Goal: Task Accomplishment & Management: Complete application form

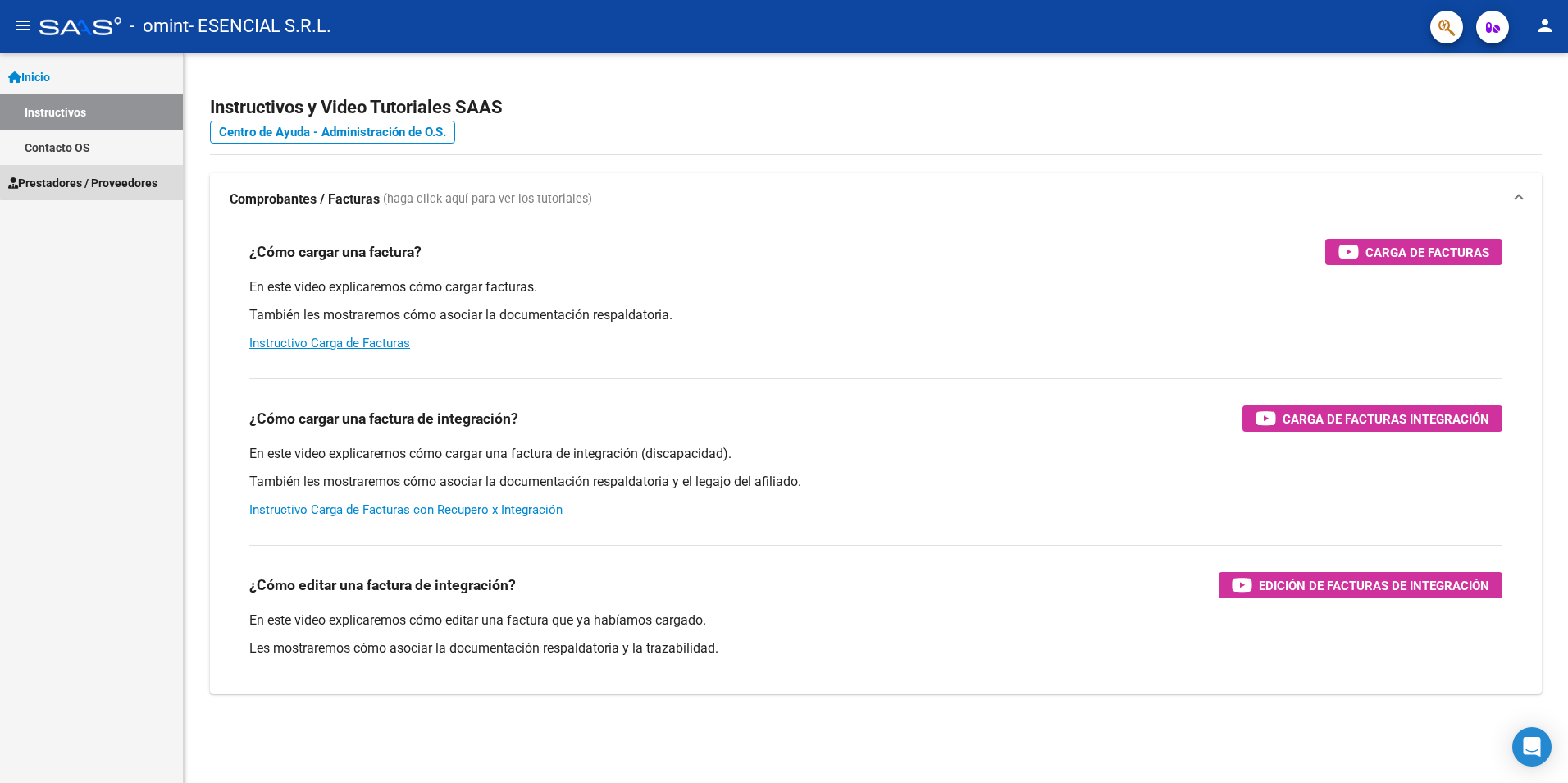
click at [95, 181] on span "Prestadores / Proveedores" at bounding box center [82, 183] width 149 height 18
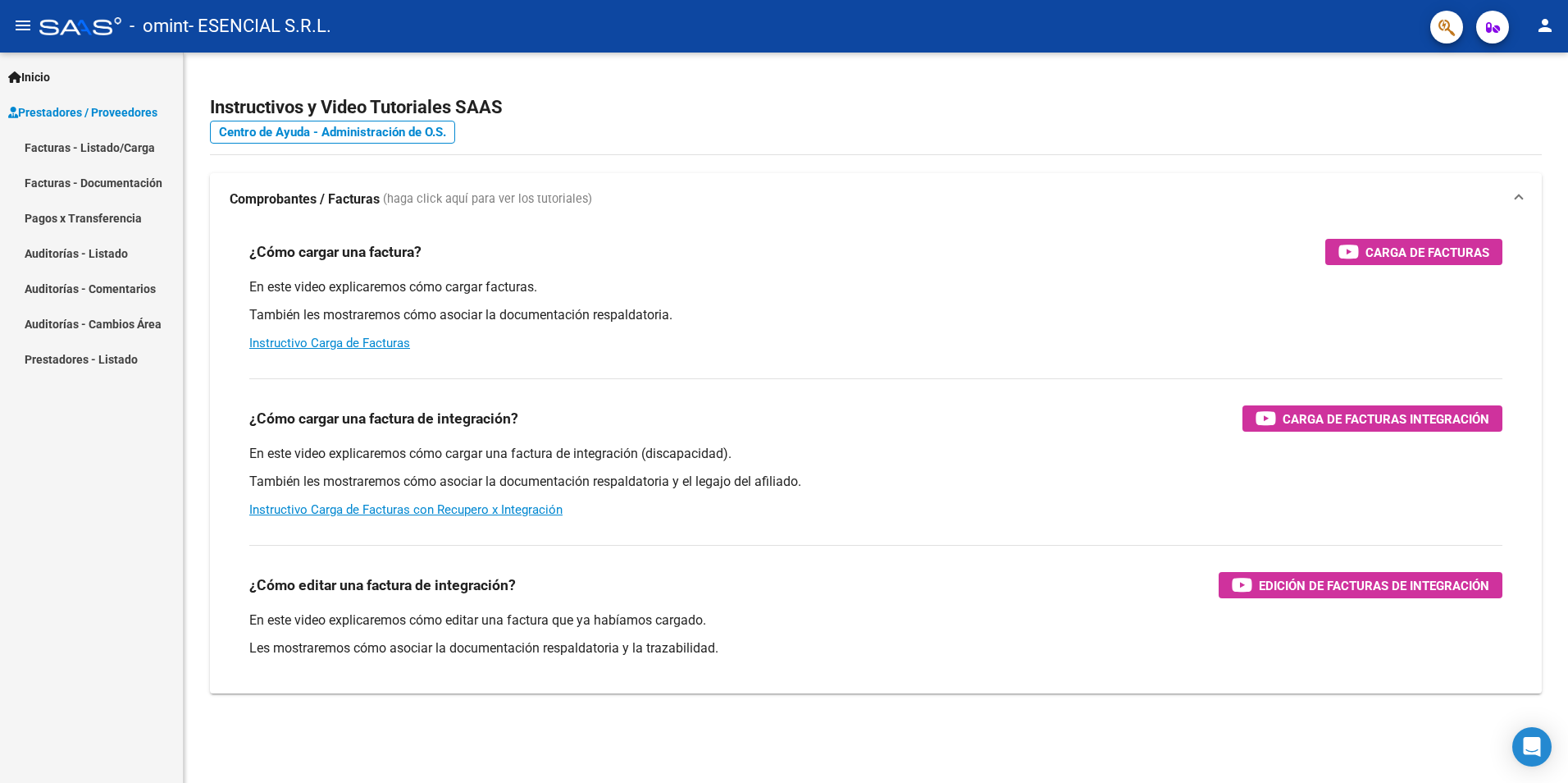
click at [124, 156] on link "Facturas - Listado/Carga" at bounding box center [91, 147] width 183 height 36
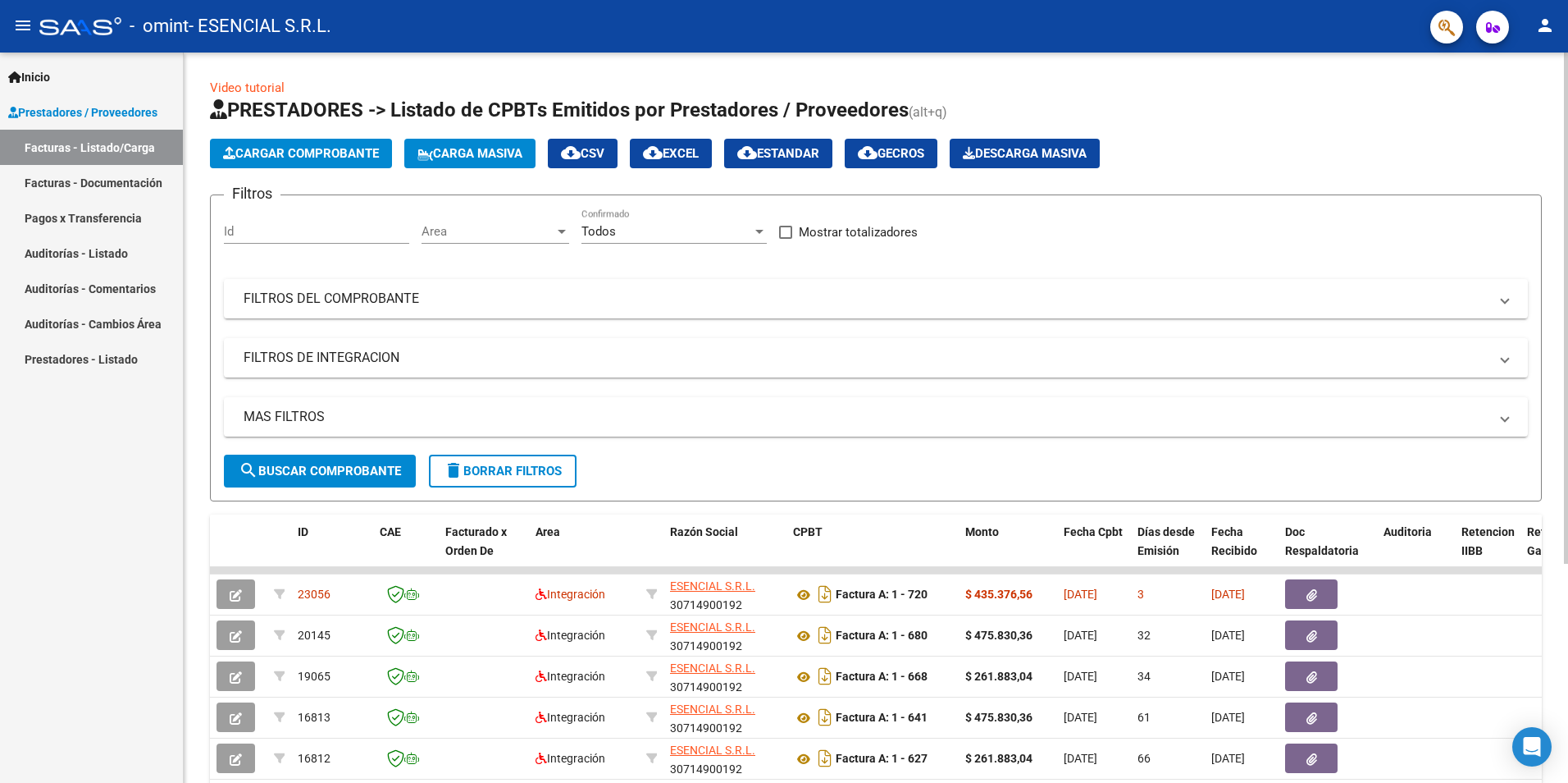
click at [333, 155] on span "Cargar Comprobante" at bounding box center [300, 153] width 156 height 15
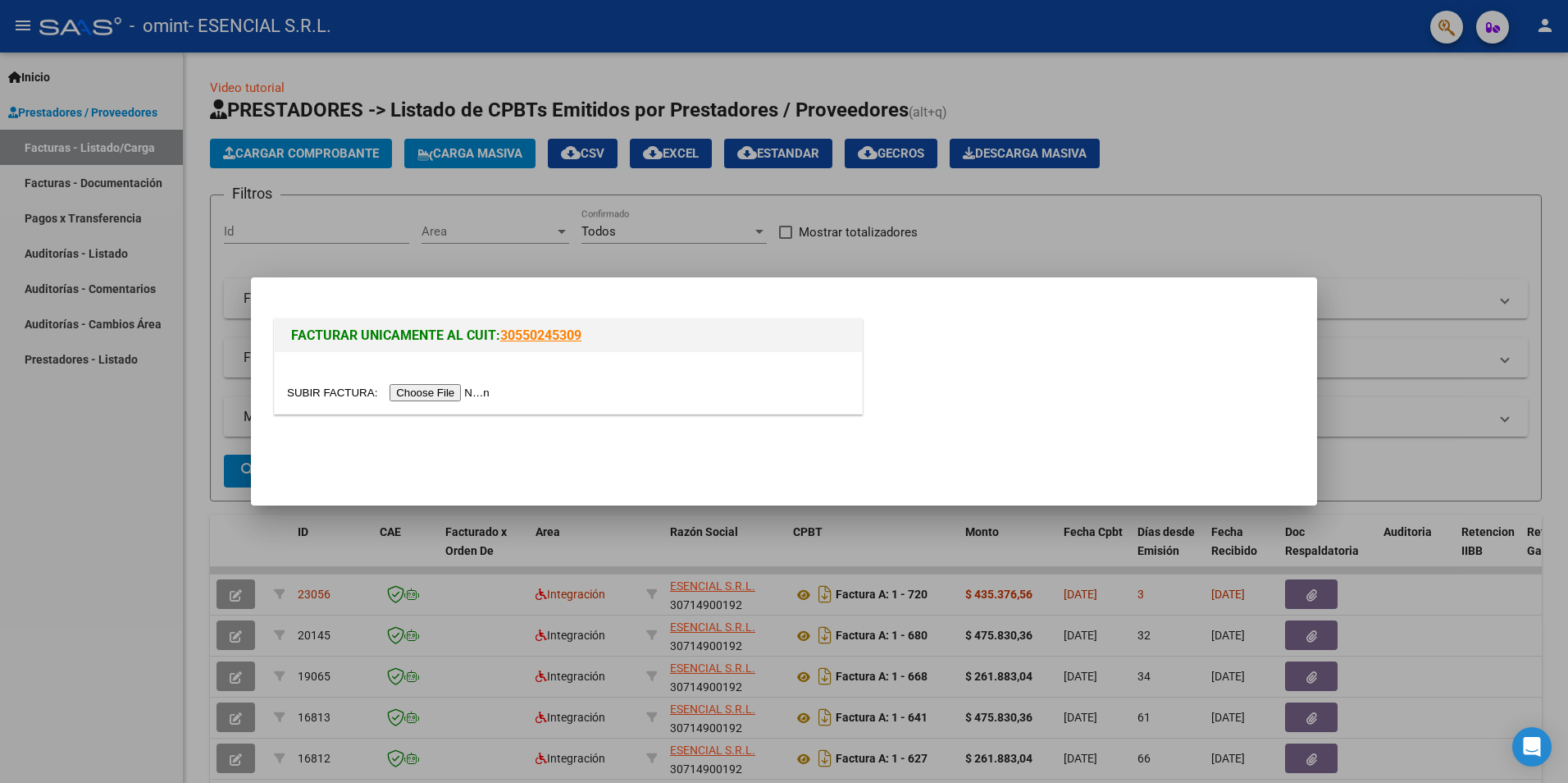
click at [432, 386] on input "file" at bounding box center [390, 392] width 207 height 17
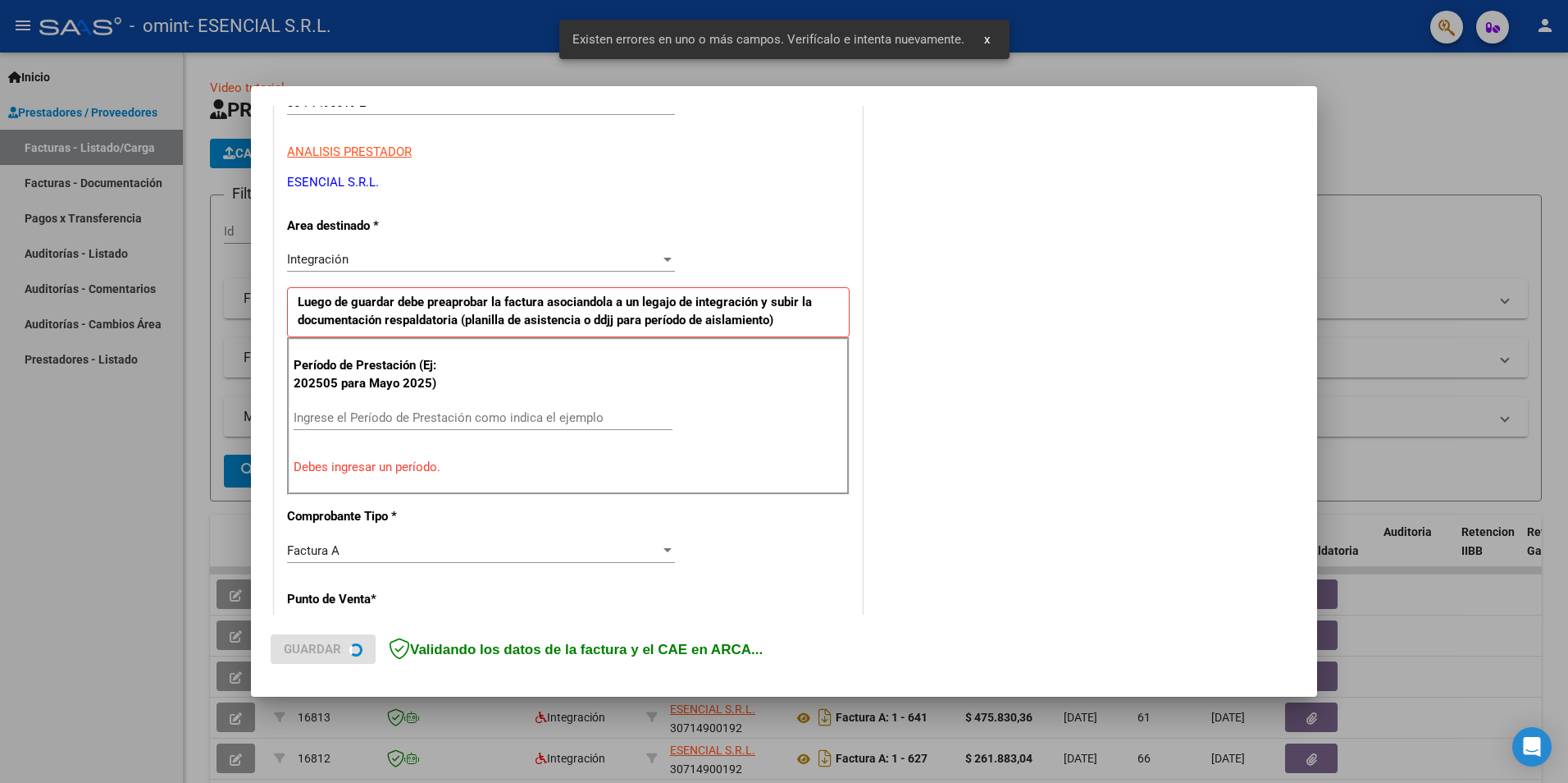
scroll to position [286, 0]
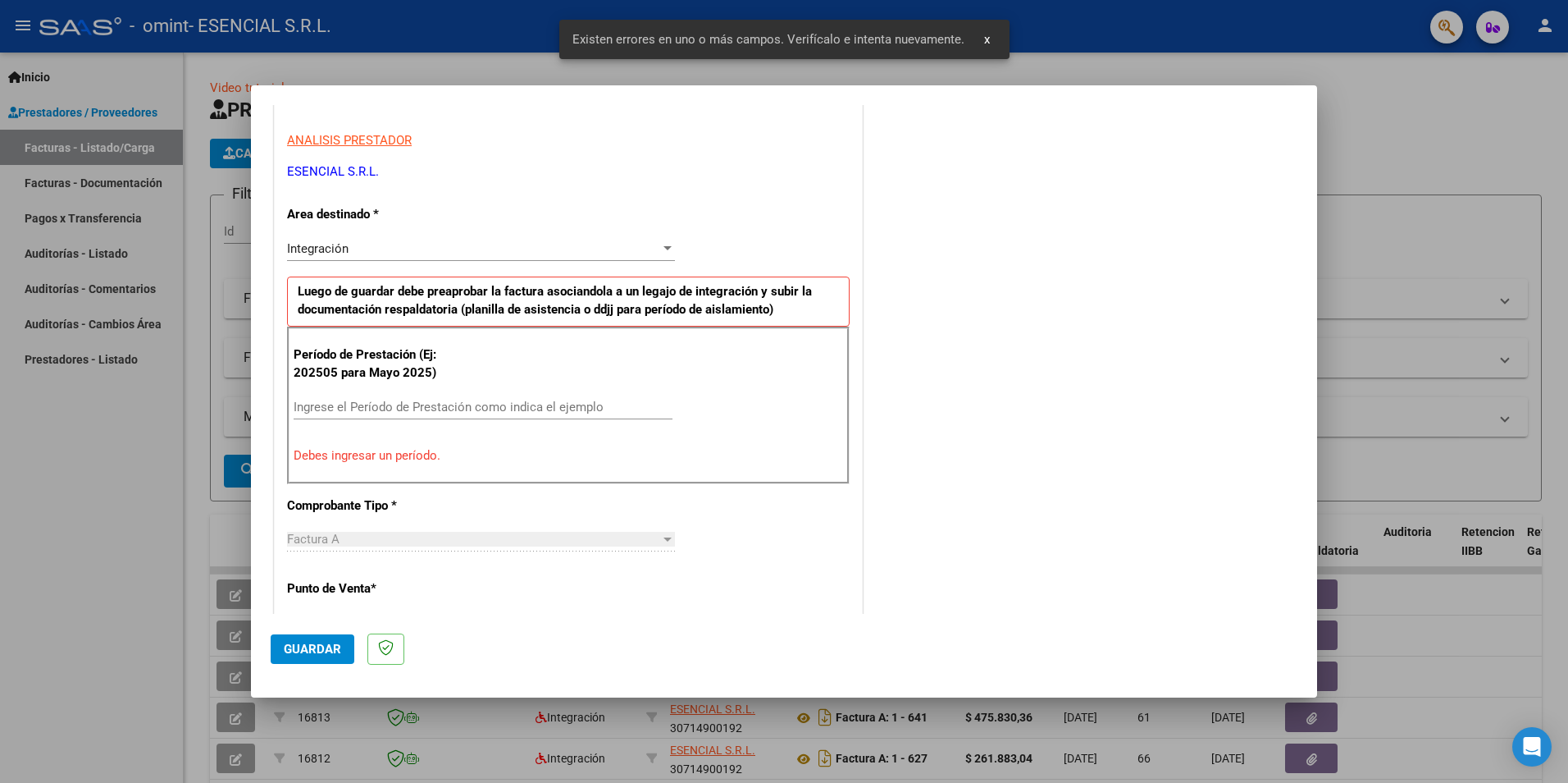
click at [410, 402] on input "Ingrese el Período de Prestación como indica el ejemplo" at bounding box center [483, 407] width 379 height 15
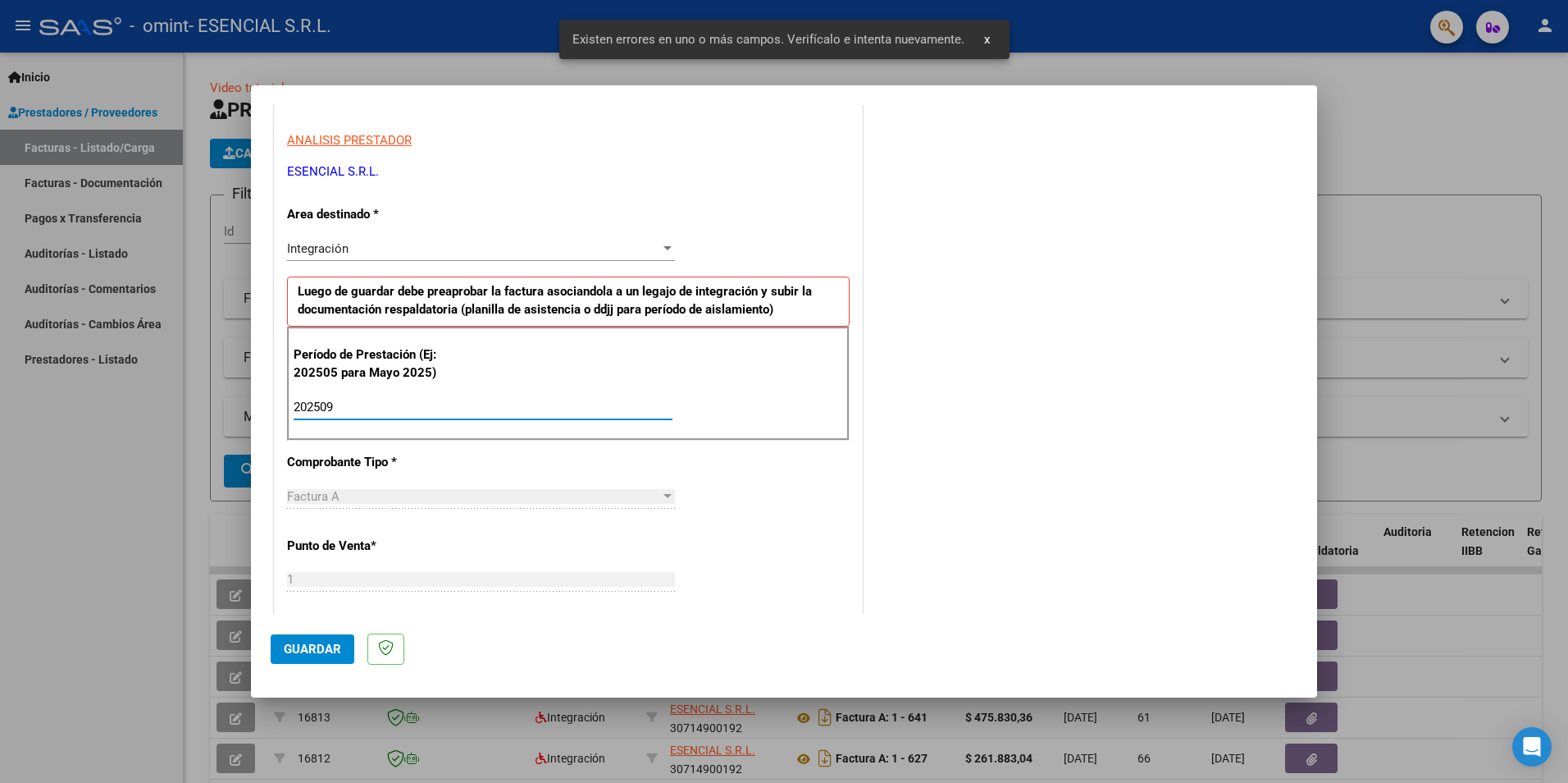
type input "202509"
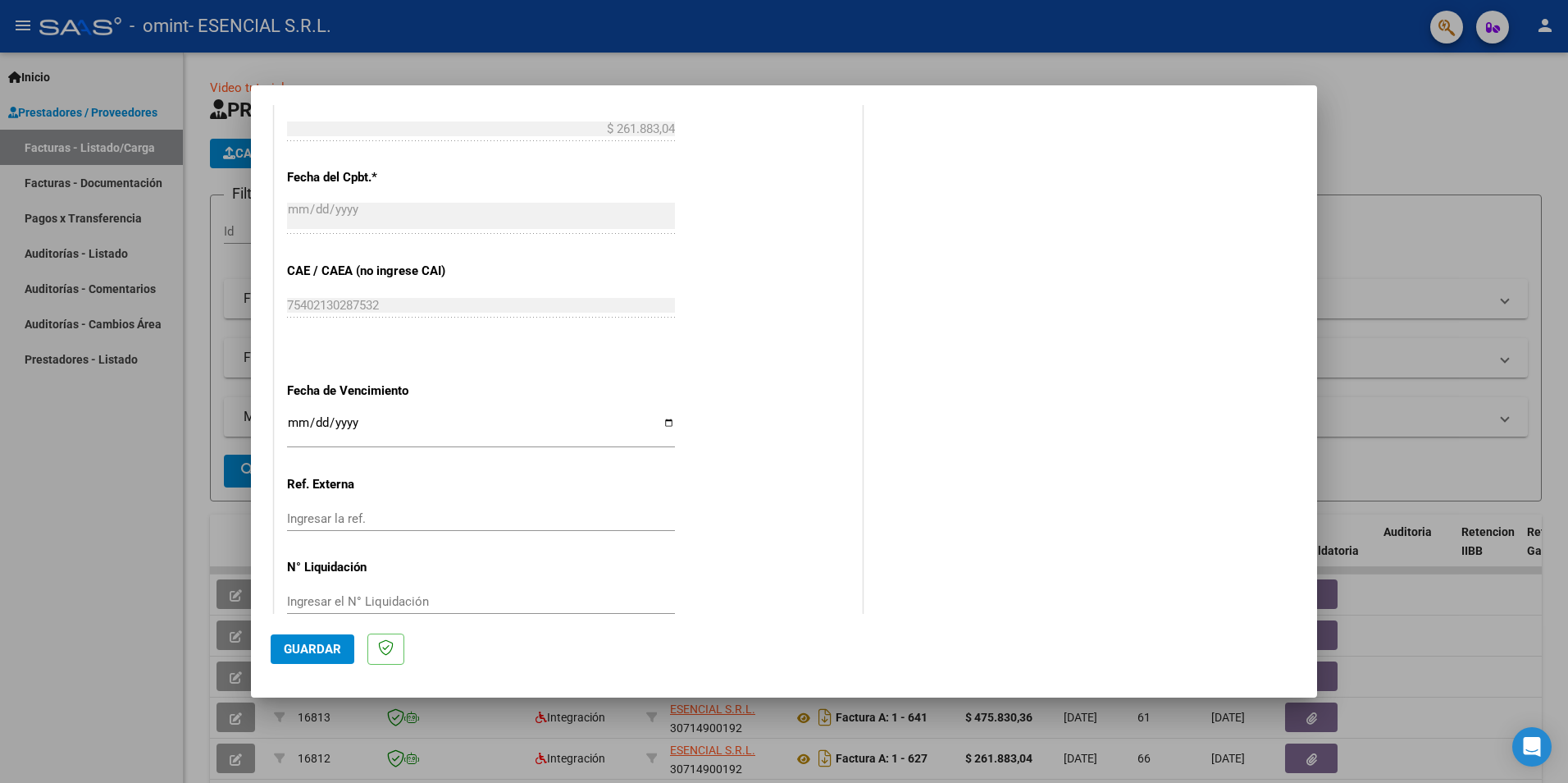
scroll to position [936, 0]
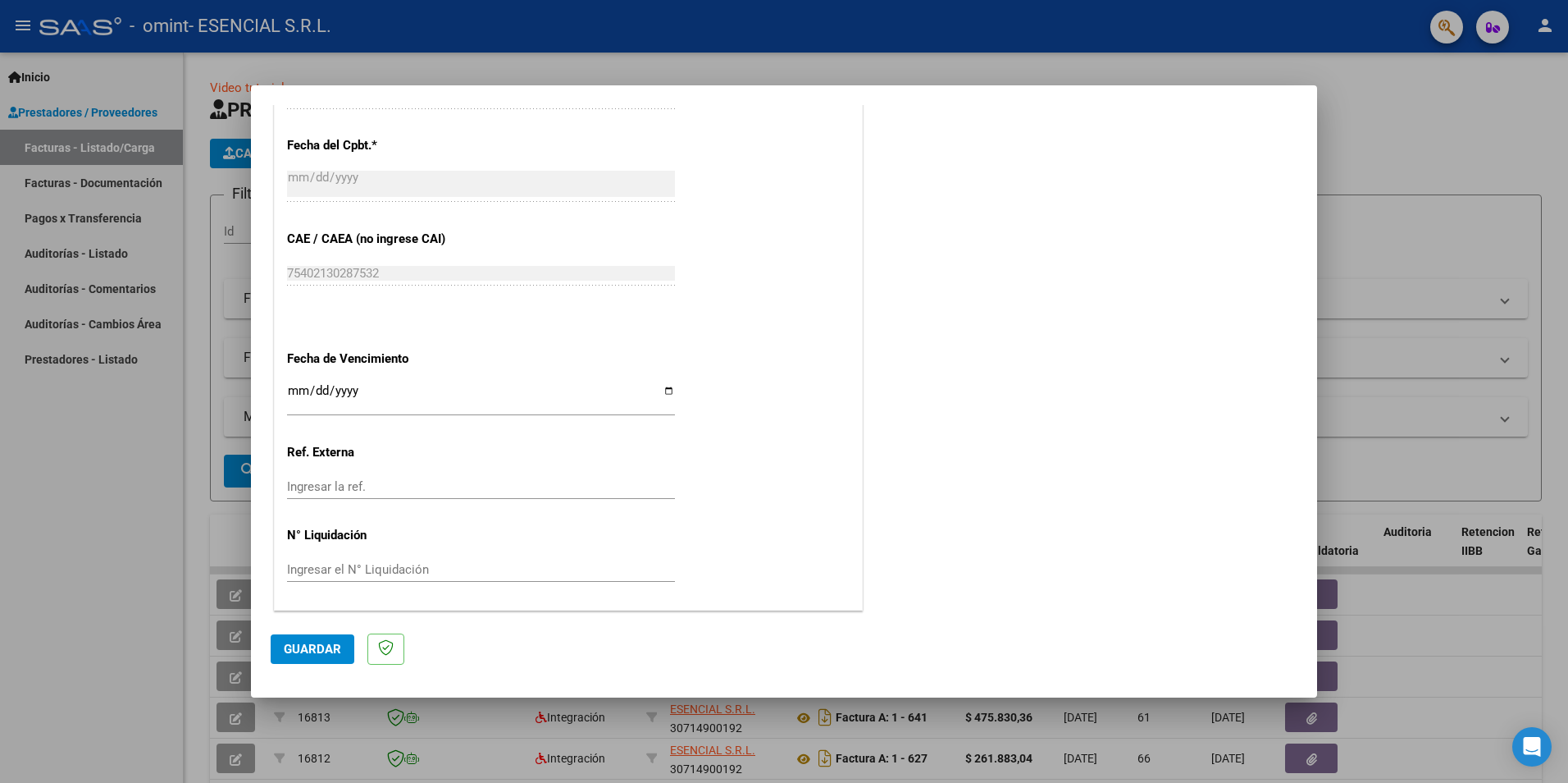
click at [300, 391] on input "Ingresar la fecha" at bounding box center [480, 397] width 388 height 26
type input "[DATE]"
click at [290, 652] on span "Guardar" at bounding box center [312, 649] width 58 height 15
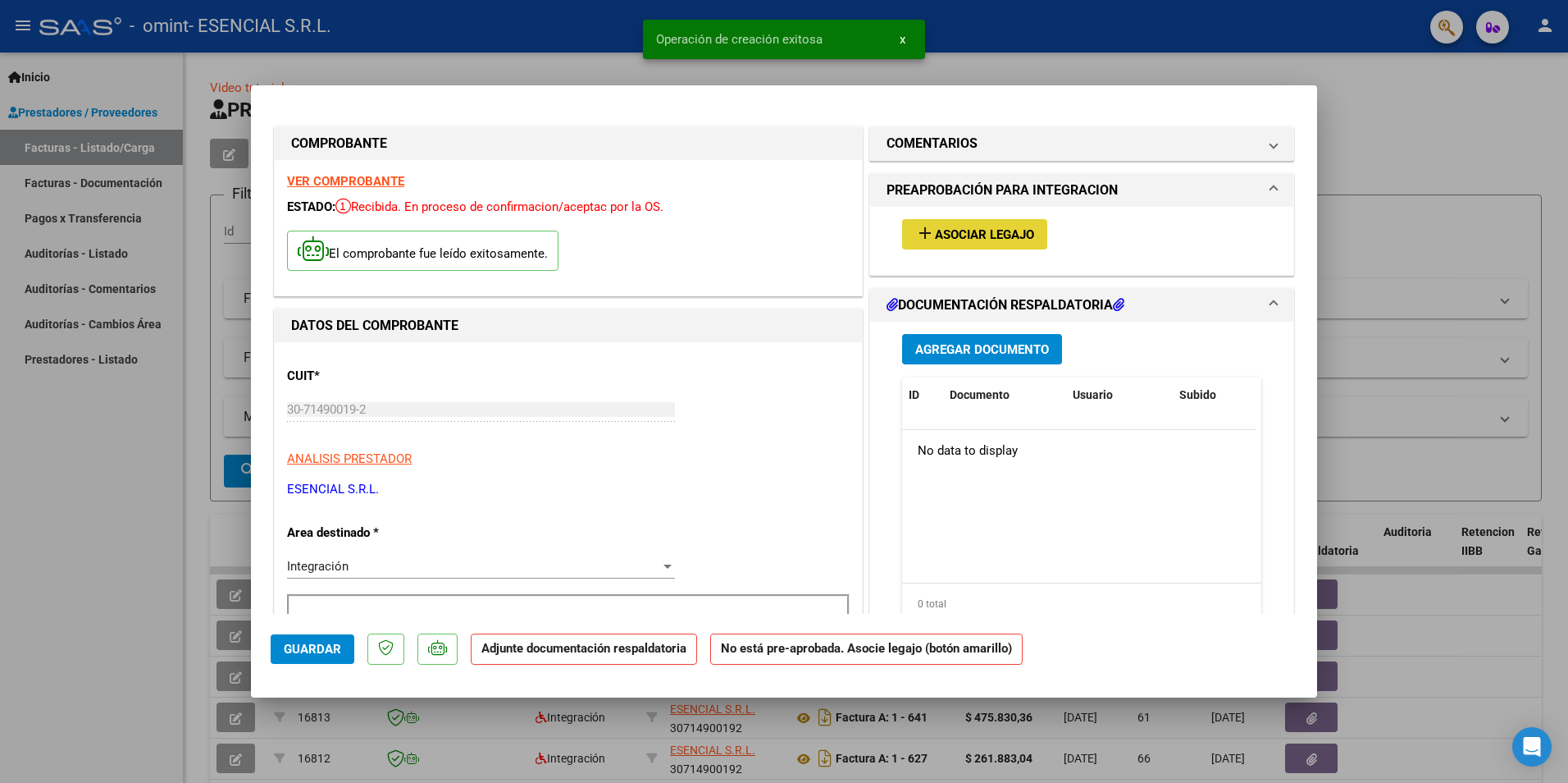
click at [954, 245] on button "add Asociar Legajo" at bounding box center [974, 234] width 145 height 30
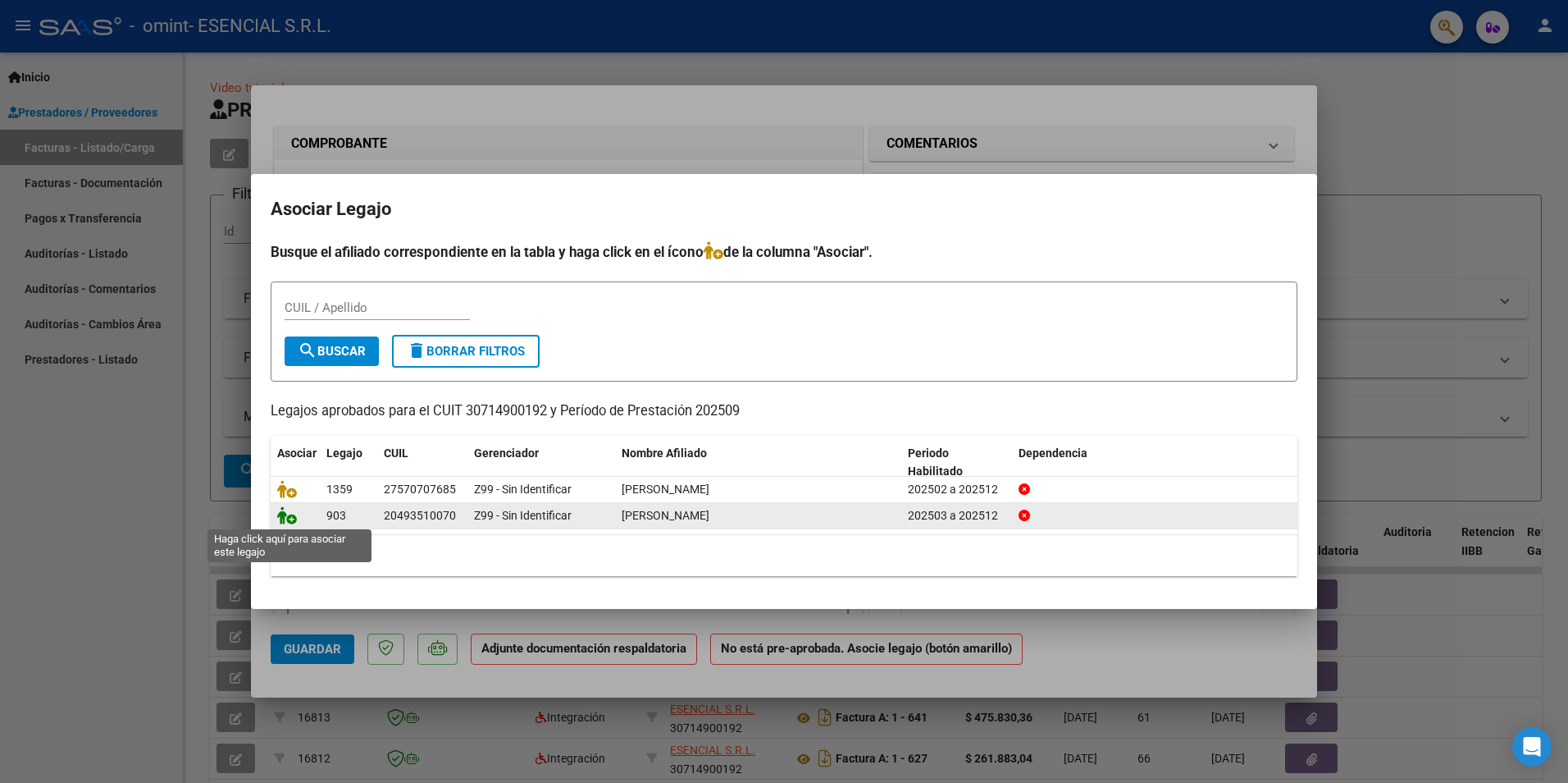
click at [294, 522] on icon at bounding box center [288, 515] width 20 height 18
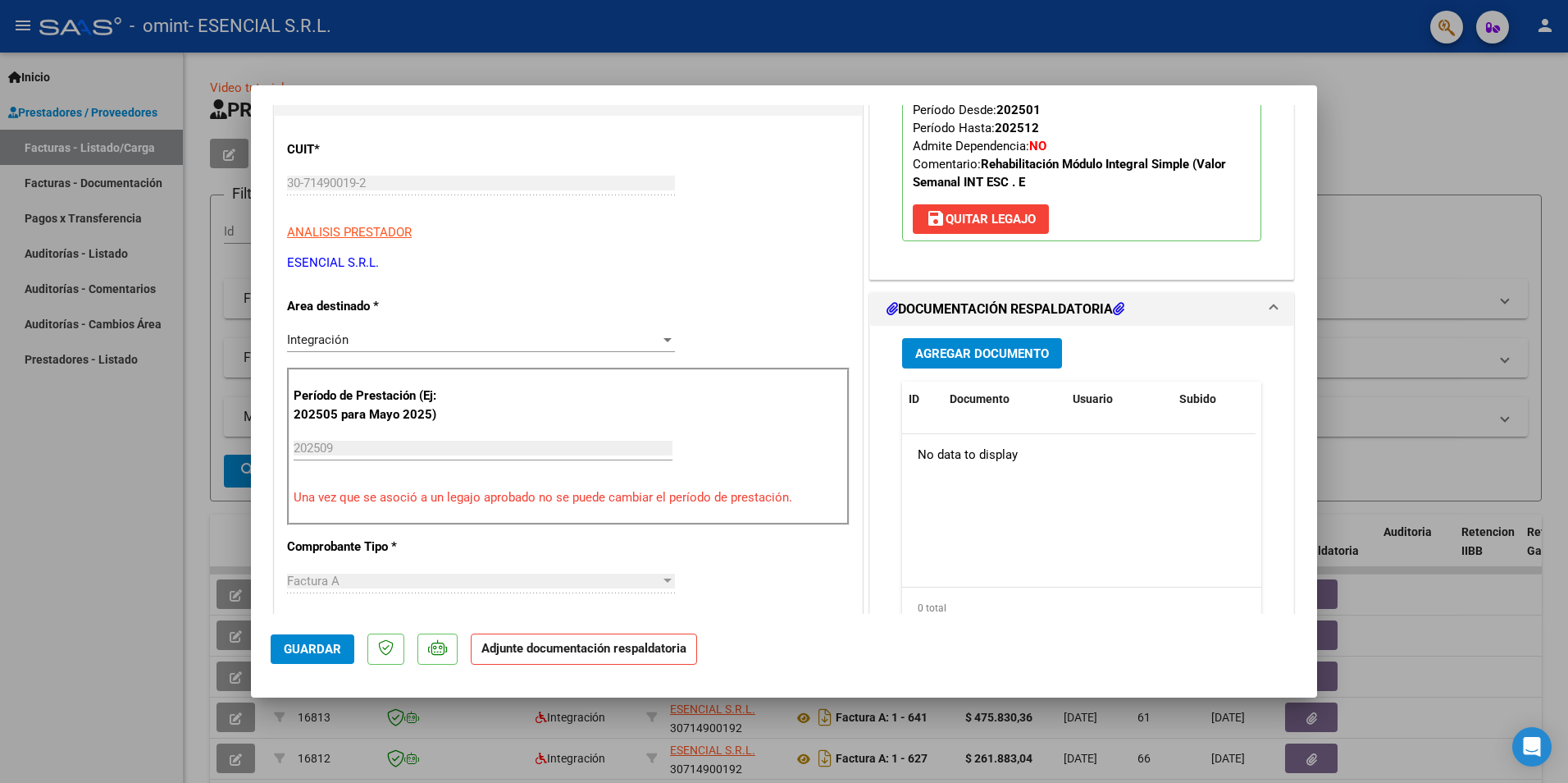
scroll to position [246, 0]
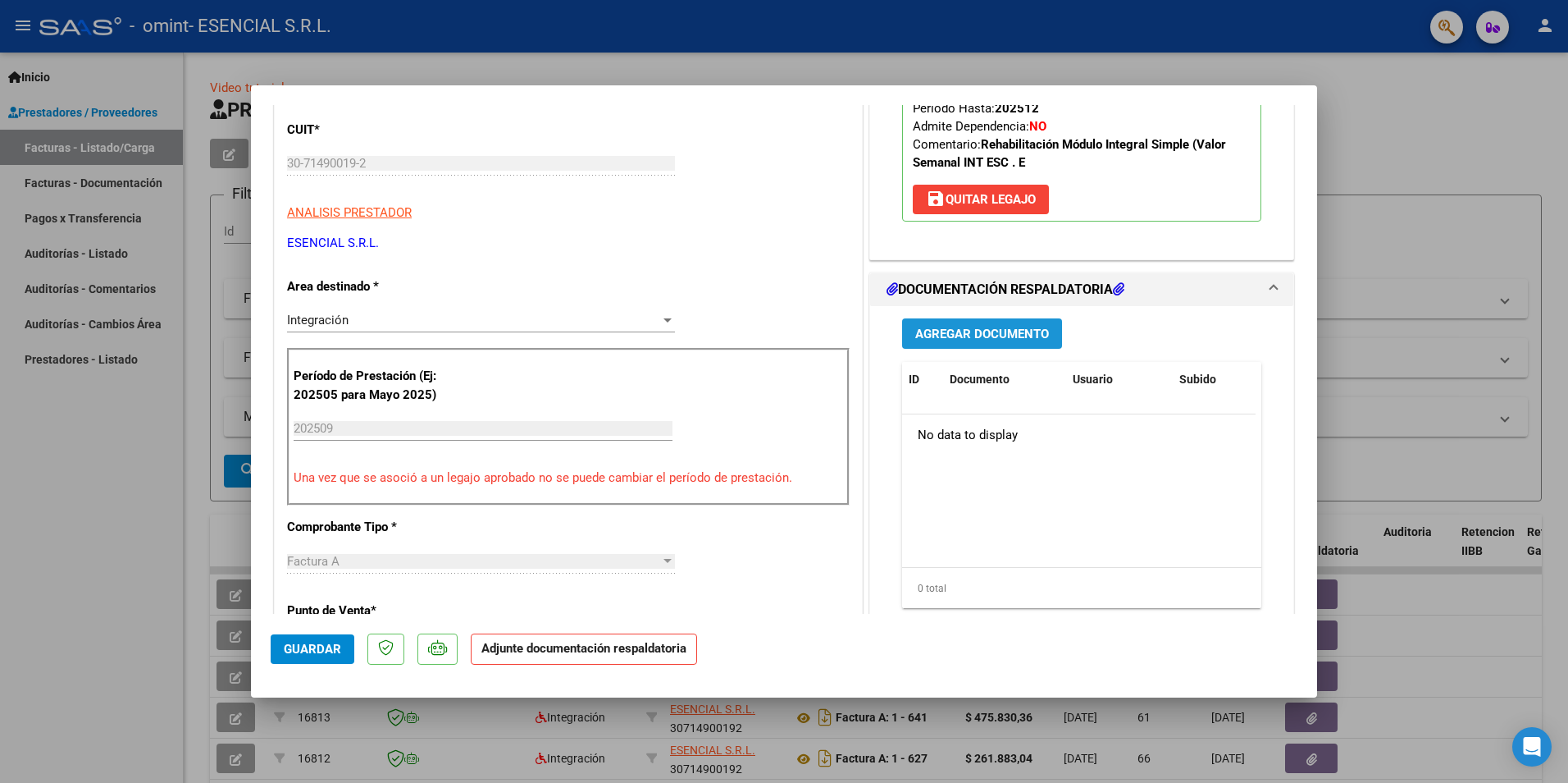
click at [936, 342] on span "Agregar Documento" at bounding box center [982, 333] width 133 height 15
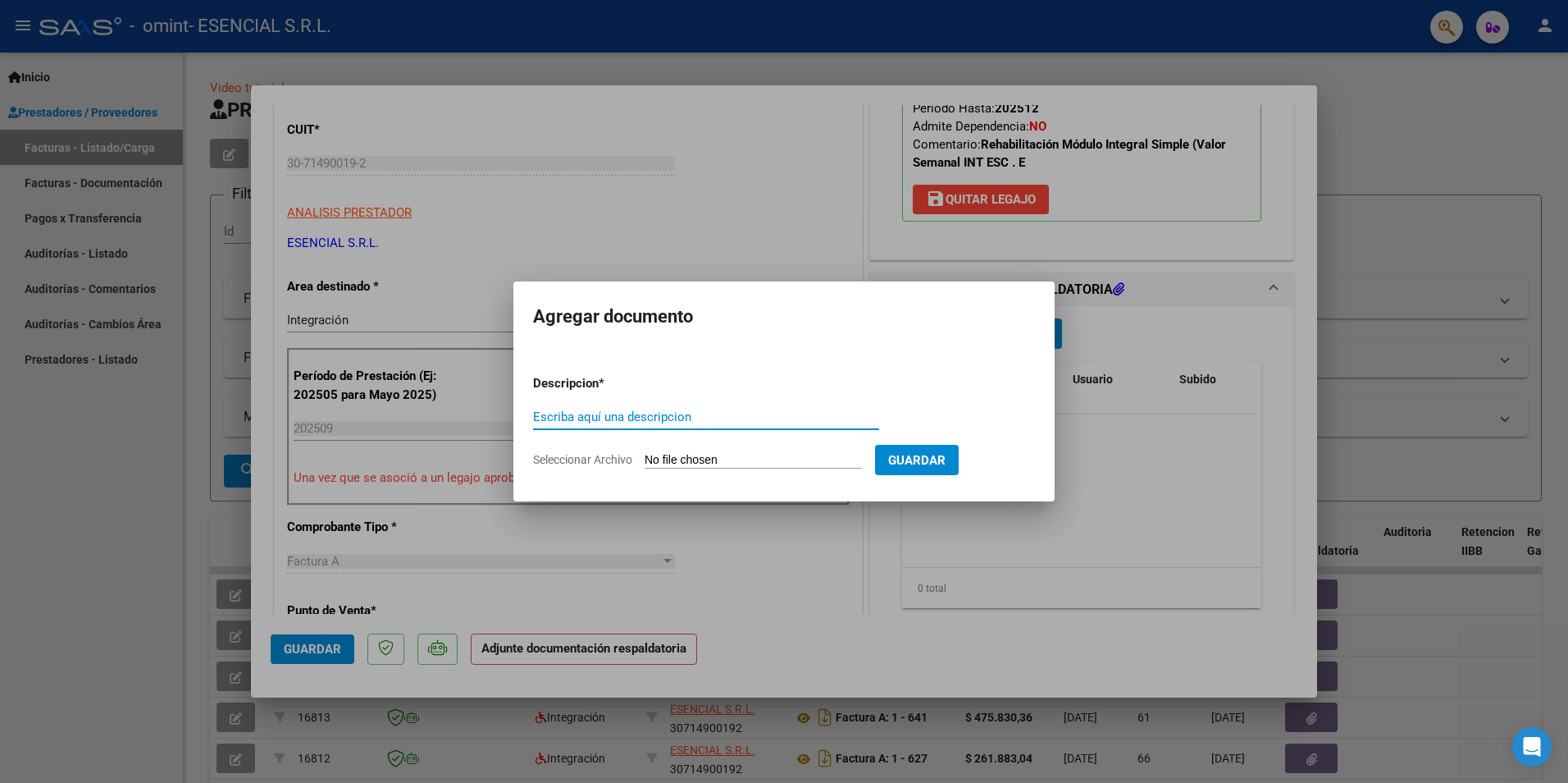
click at [759, 419] on input "Escriba aquí una descripcion" at bounding box center [706, 417] width 346 height 15
type input "Planilla de asistencia [DATE]"
click at [755, 442] on div "Planilla de asistencia [DATE] Escriba aquí una descripcion" at bounding box center [706, 425] width 346 height 40
click at [759, 453] on input "Seleccionar Archivo" at bounding box center [753, 460] width 217 height 16
type input "C:\fakepath\Asistencia [DATE] [PERSON_NAME] MIS.pdf"
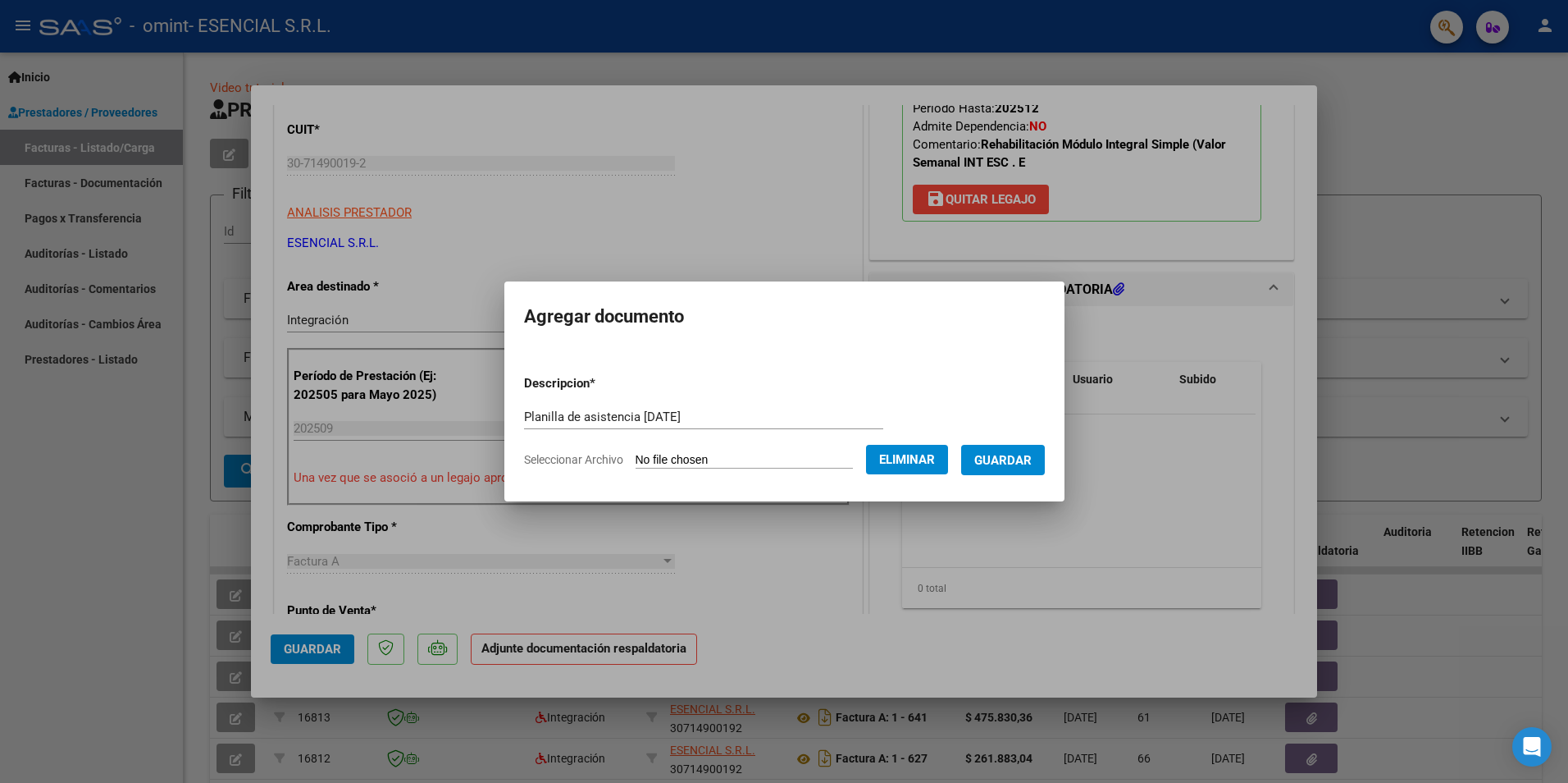
click at [996, 460] on button "Guardar" at bounding box center [1004, 460] width 84 height 30
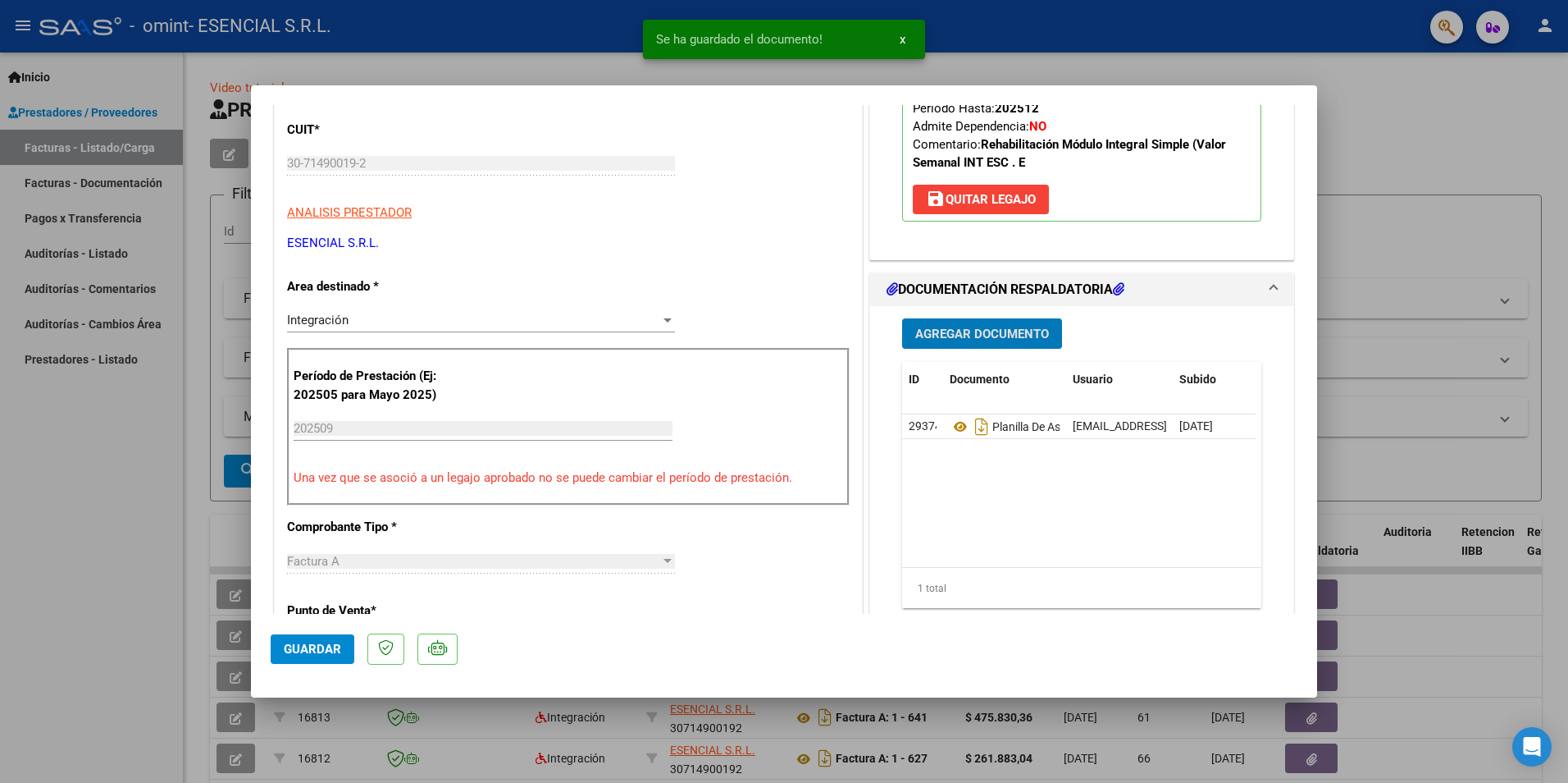
click at [342, 648] on button "Guardar" at bounding box center [312, 649] width 84 height 29
click at [907, 39] on button "x" at bounding box center [902, 39] width 32 height 29
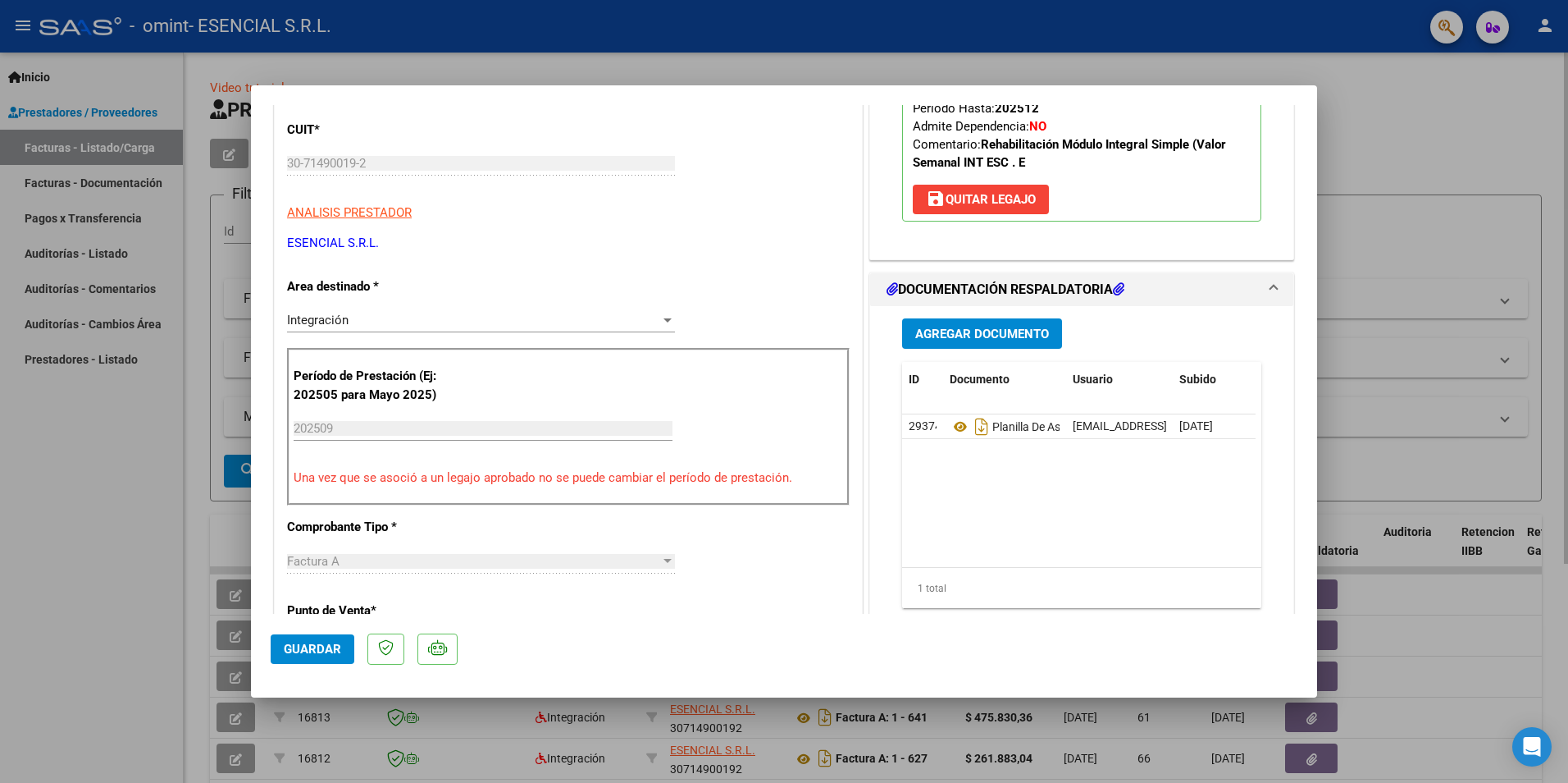
click at [1070, 69] on div at bounding box center [784, 391] width 1568 height 783
type input "$ 0,00"
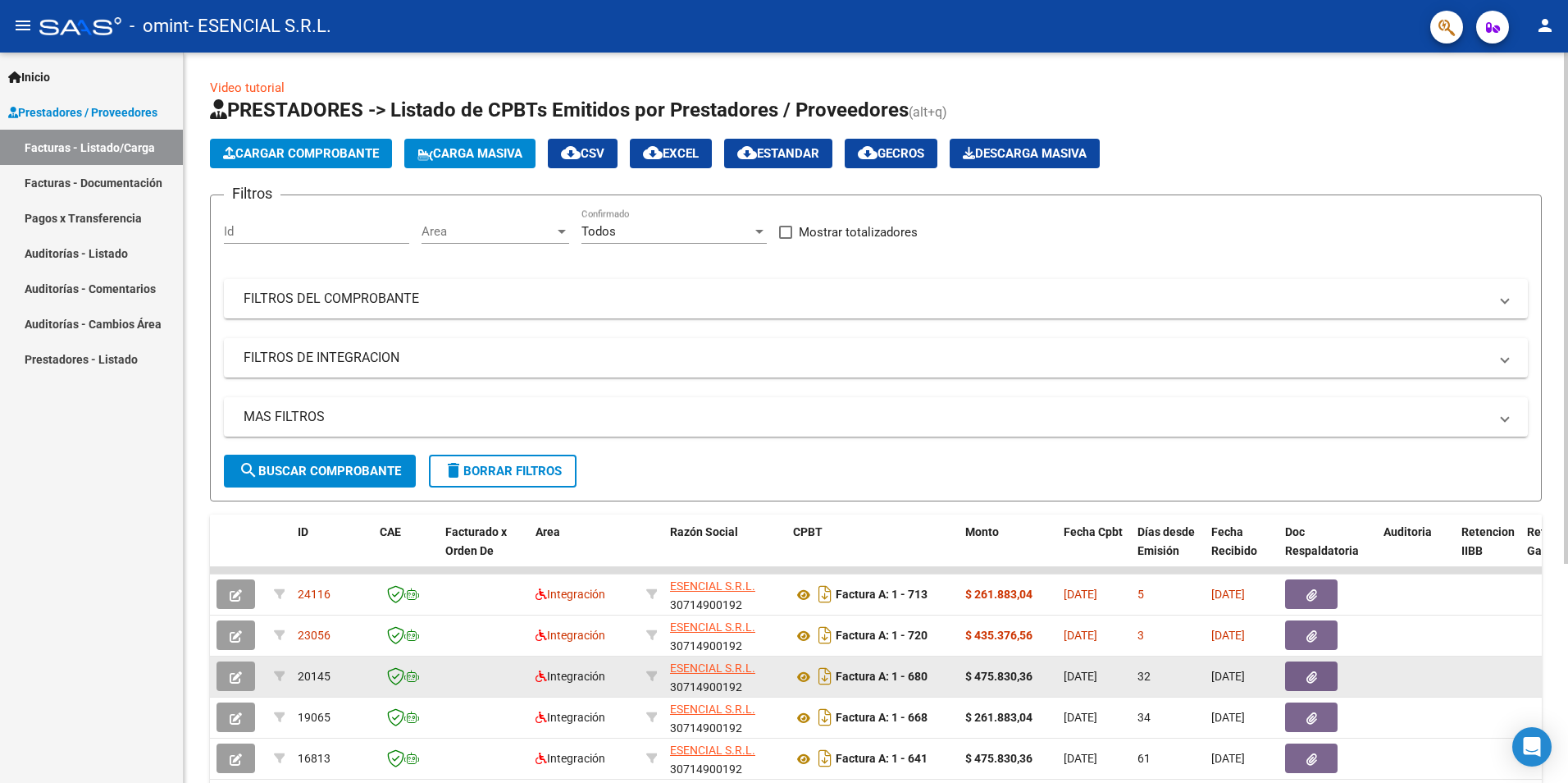
scroll to position [82, 0]
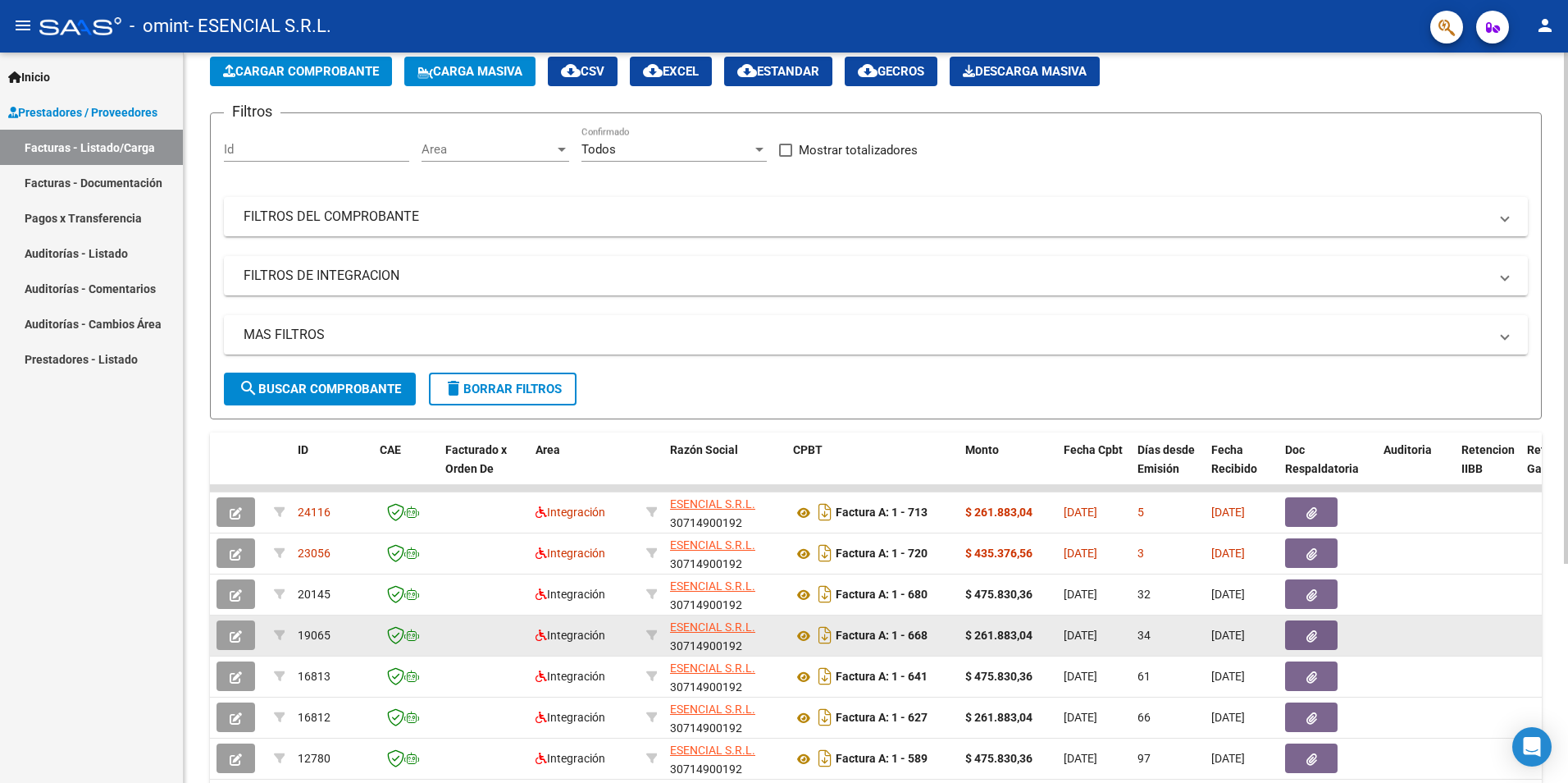
click at [1309, 638] on icon "button" at bounding box center [1312, 636] width 11 height 12
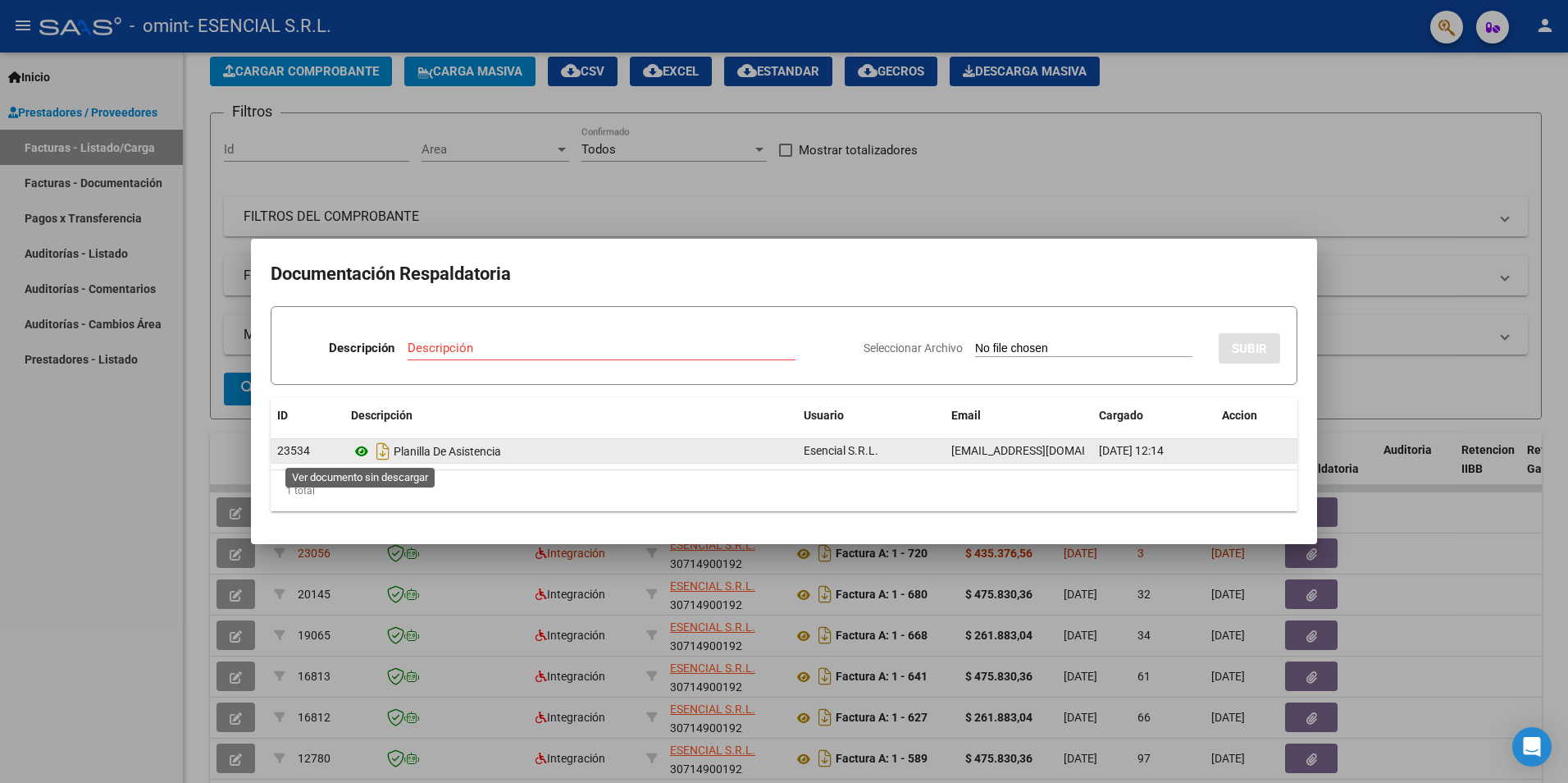
click at [359, 450] on icon at bounding box center [361, 451] width 21 height 20
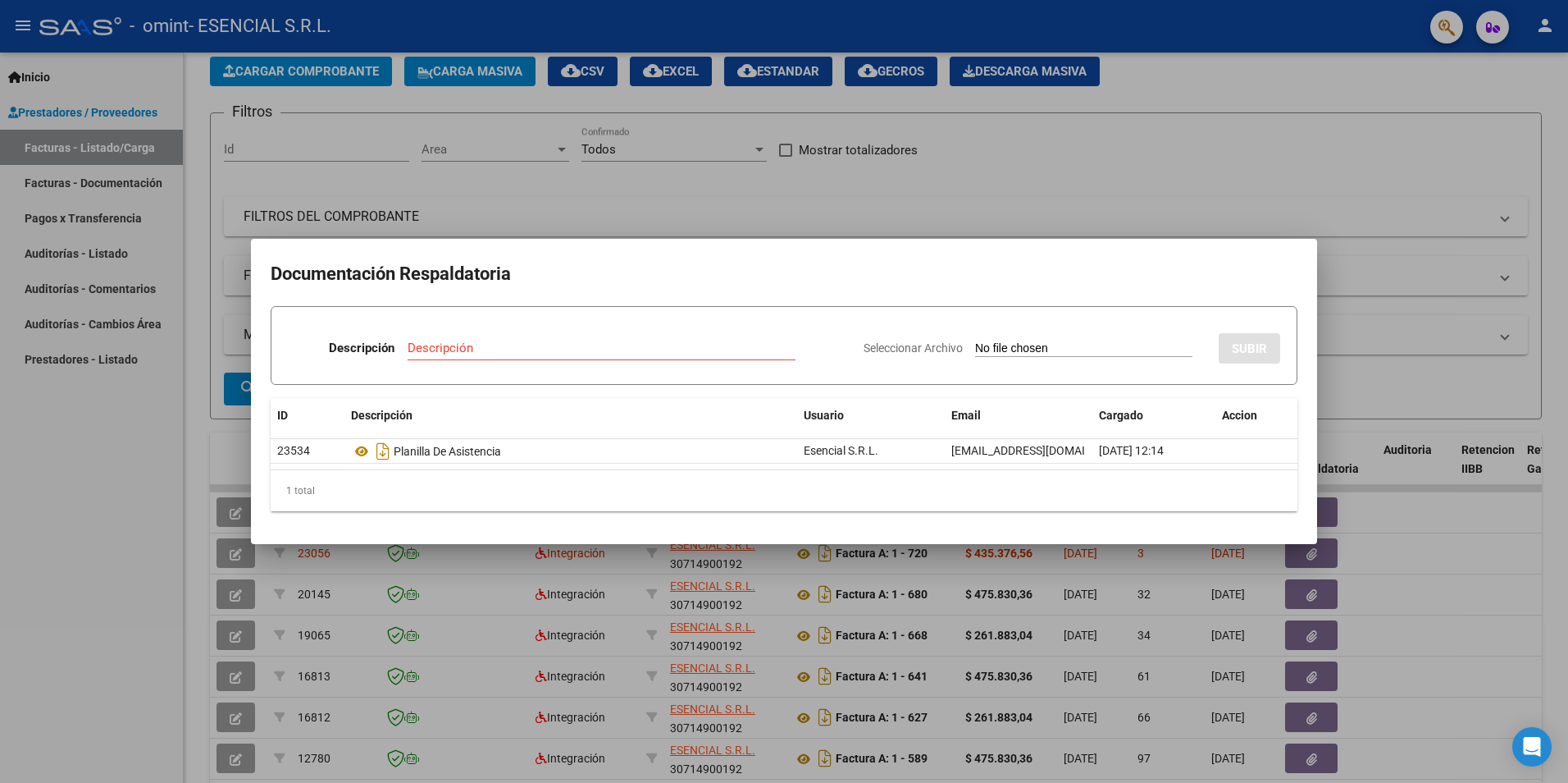
click at [1020, 189] on div at bounding box center [784, 391] width 1568 height 783
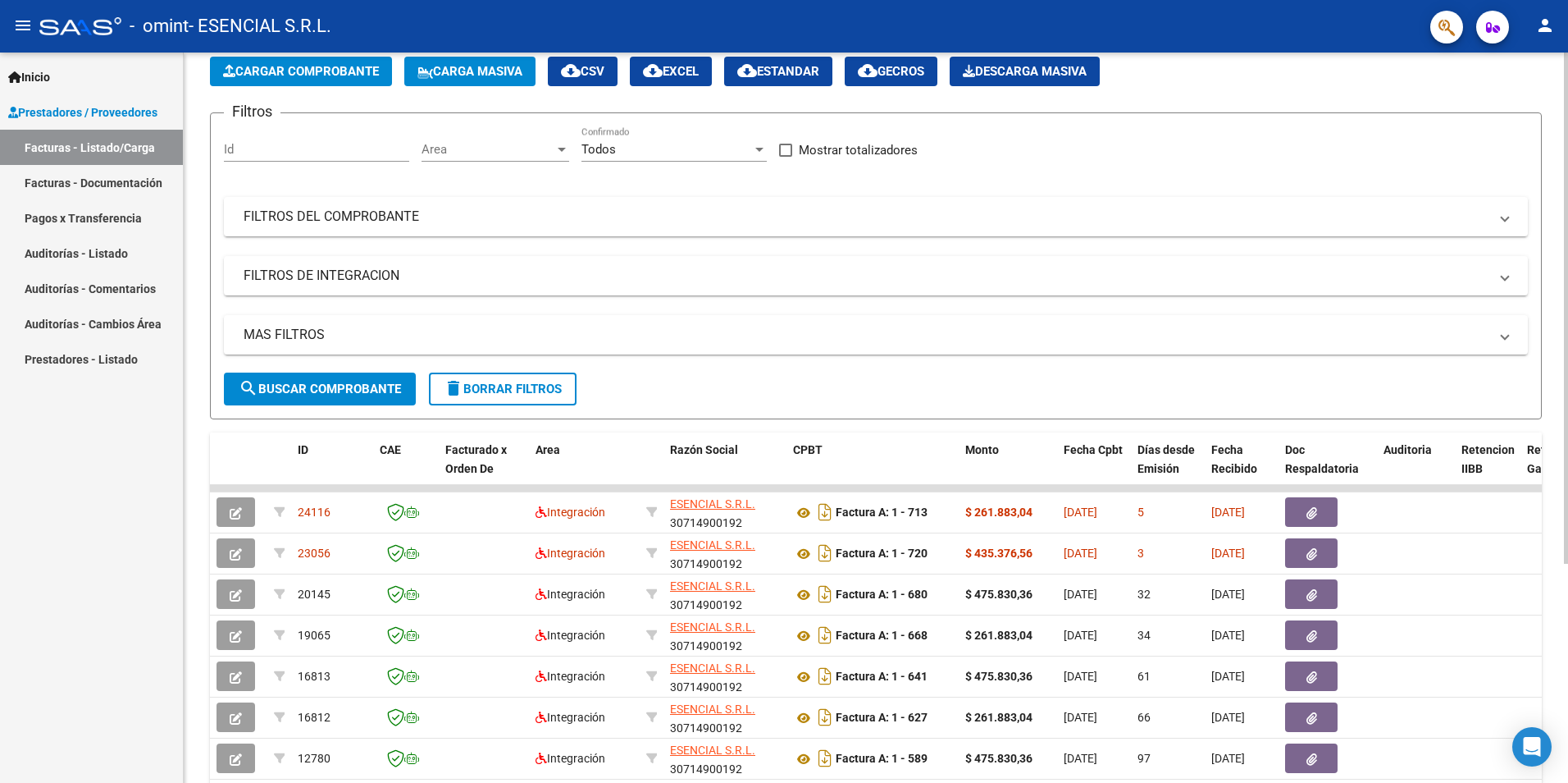
click at [316, 77] on span "Cargar Comprobante" at bounding box center [300, 71] width 156 height 15
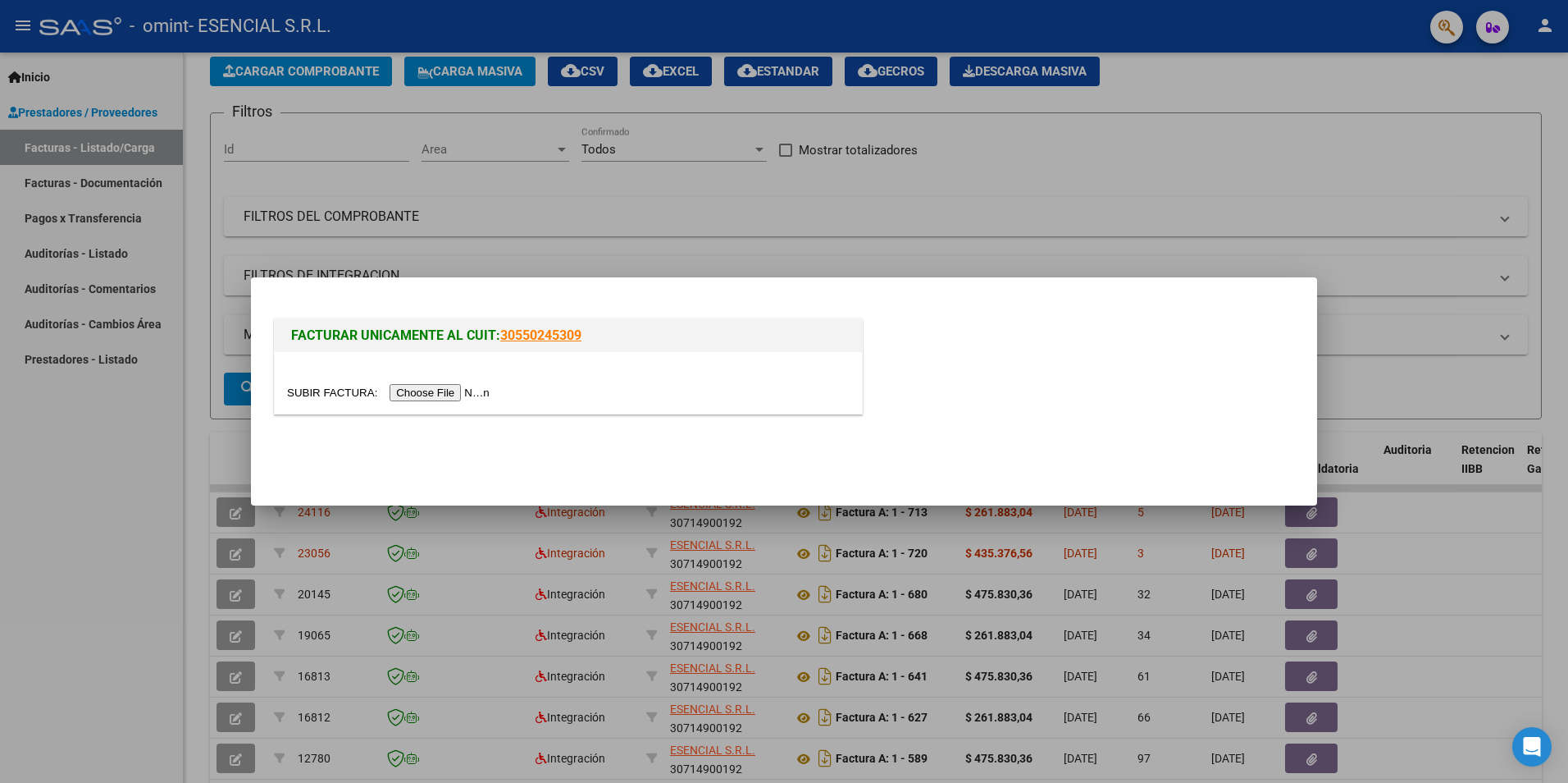
click at [432, 399] on input "file" at bounding box center [390, 392] width 207 height 17
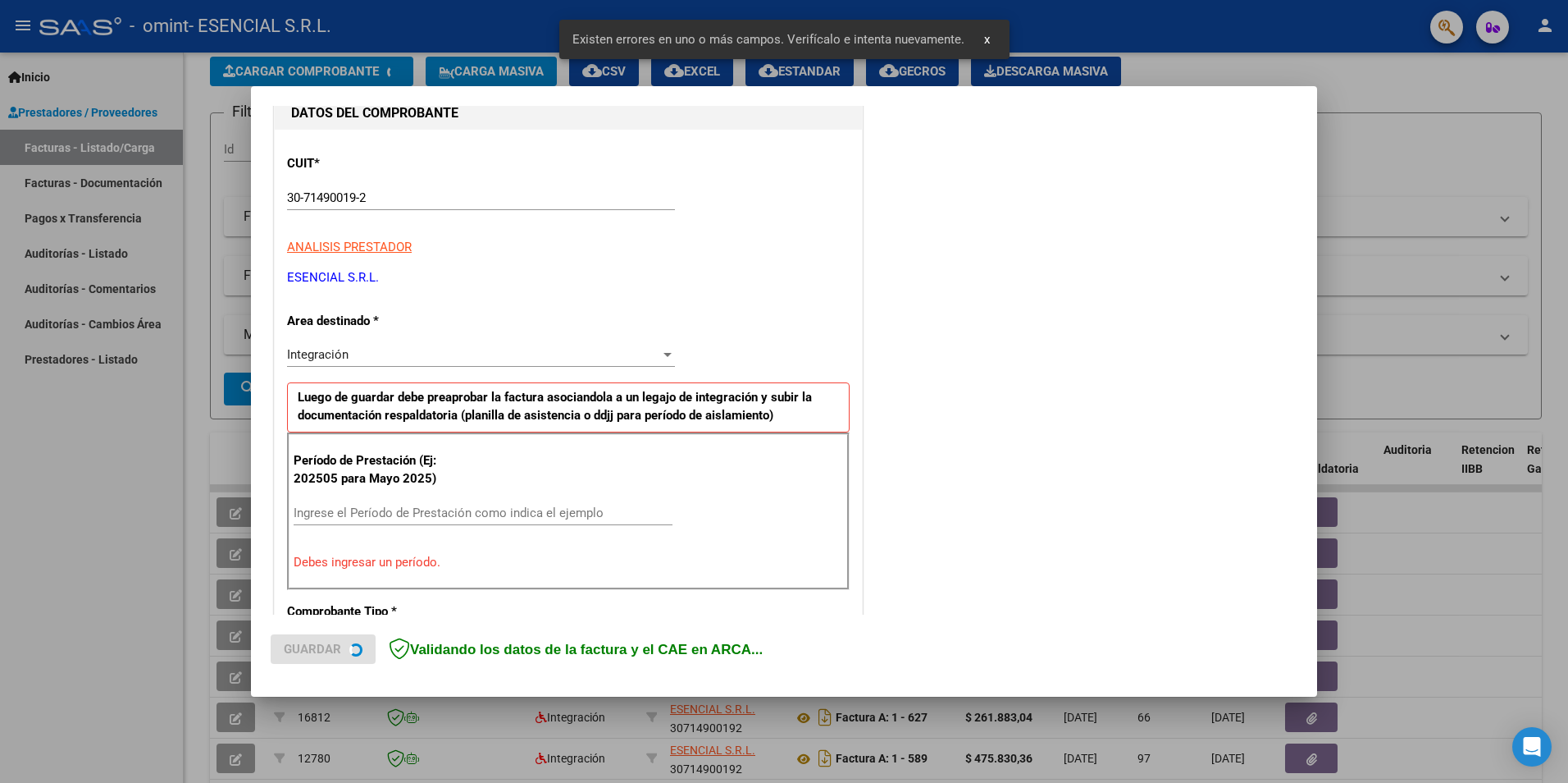
scroll to position [286, 0]
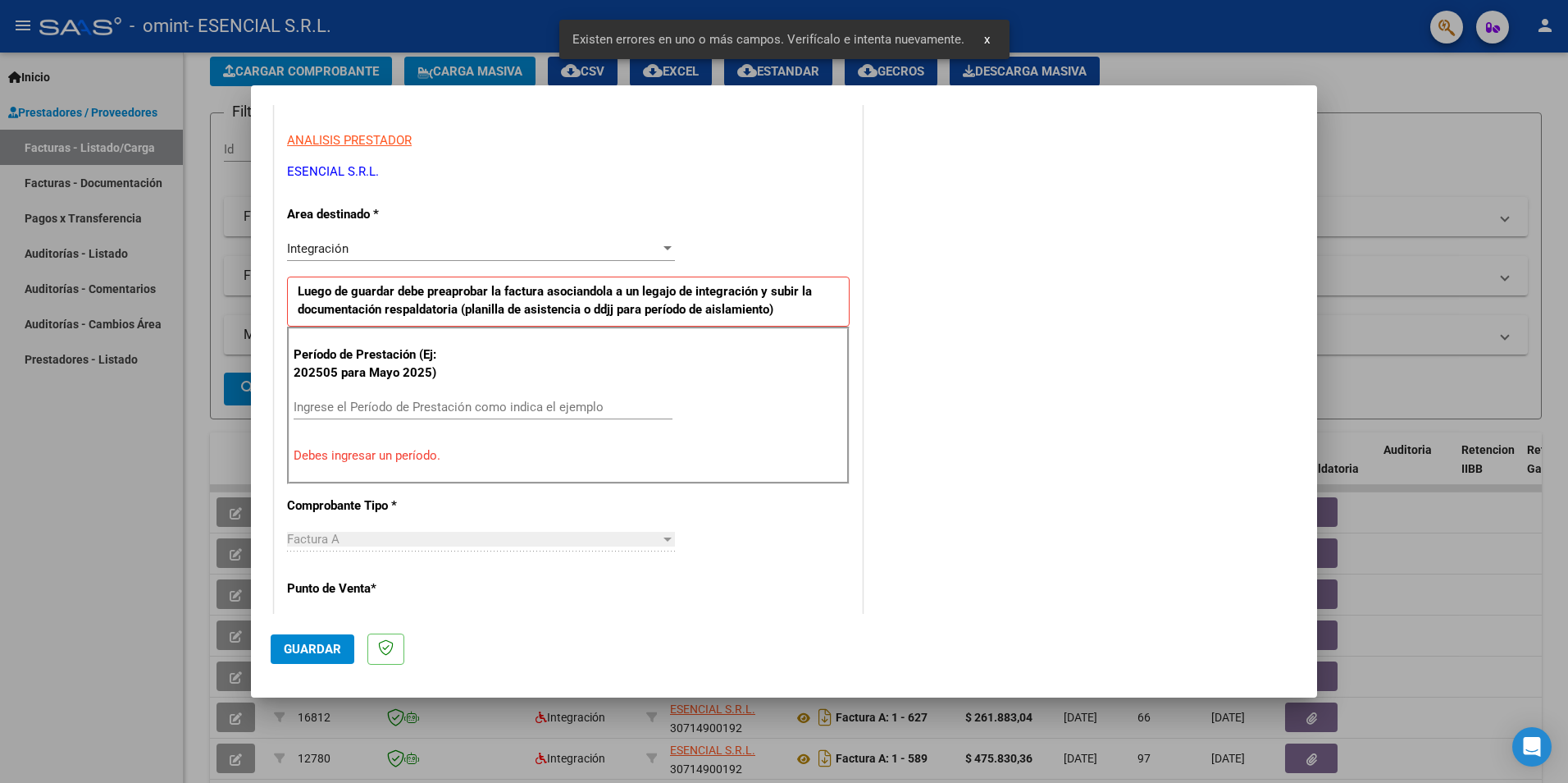
click at [484, 257] on div "Integración Seleccionar Area" at bounding box center [480, 249] width 388 height 25
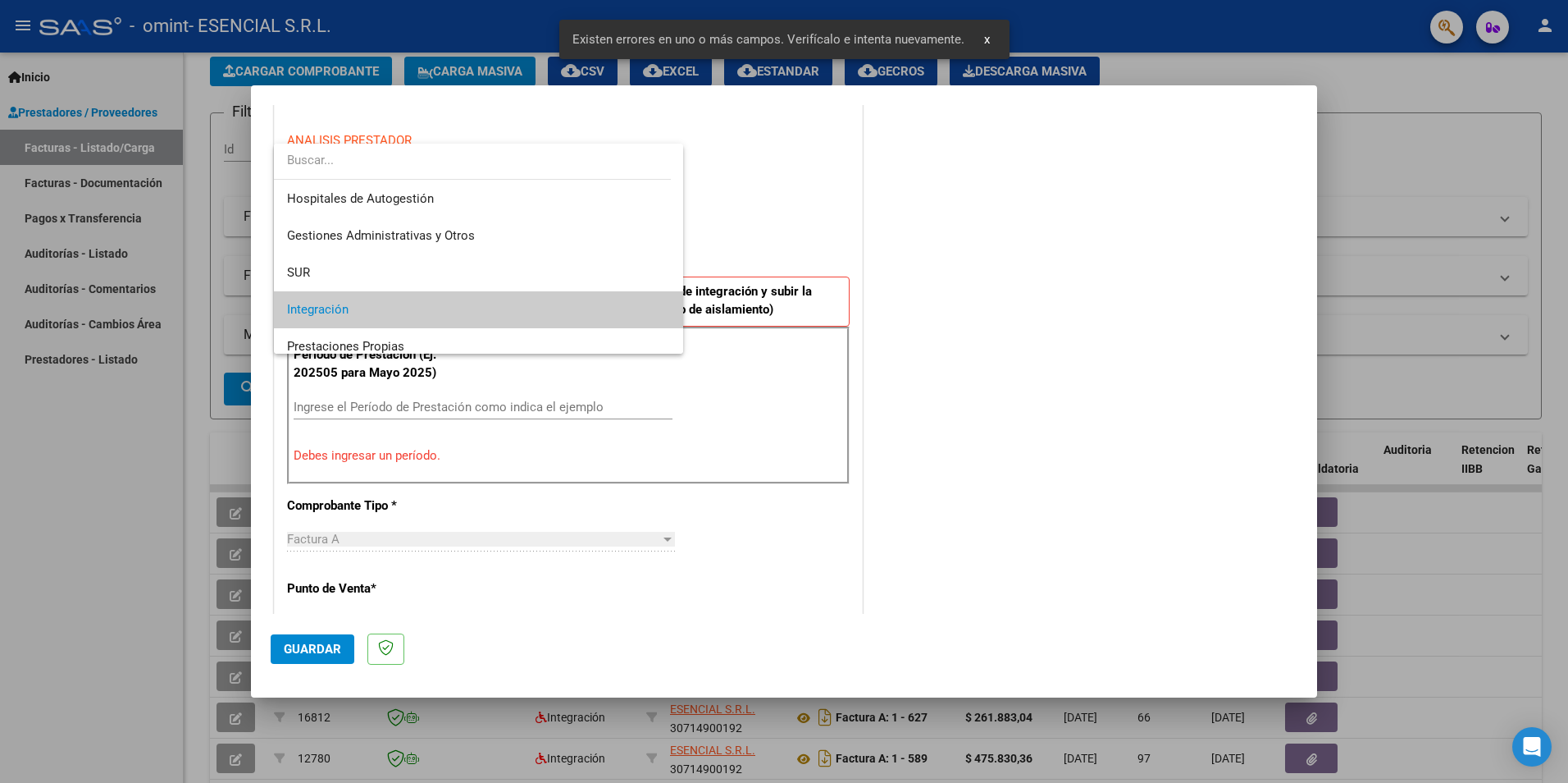
scroll to position [61, 0]
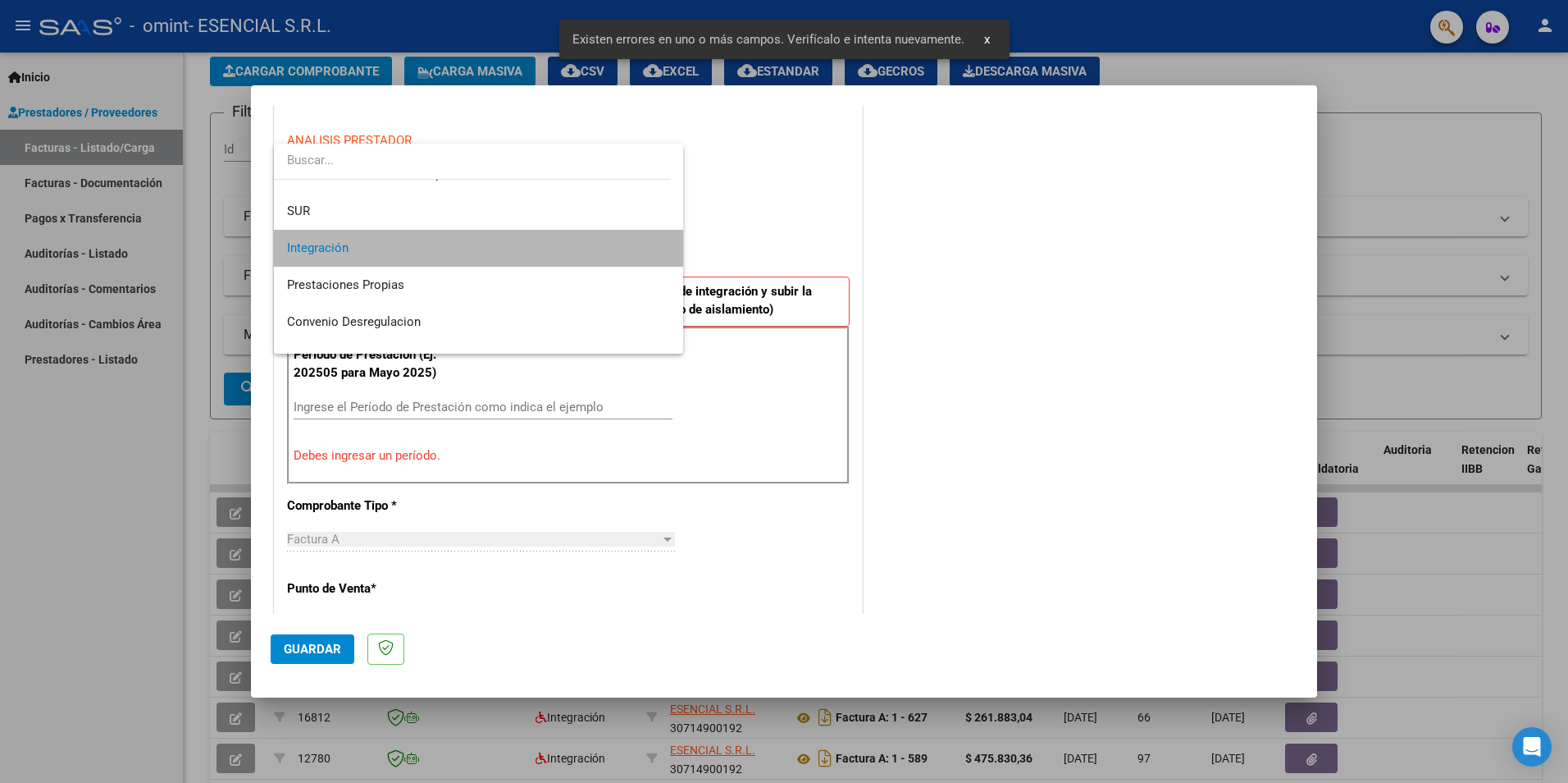
click at [484, 257] on span "Integración" at bounding box center [478, 249] width 383 height 37
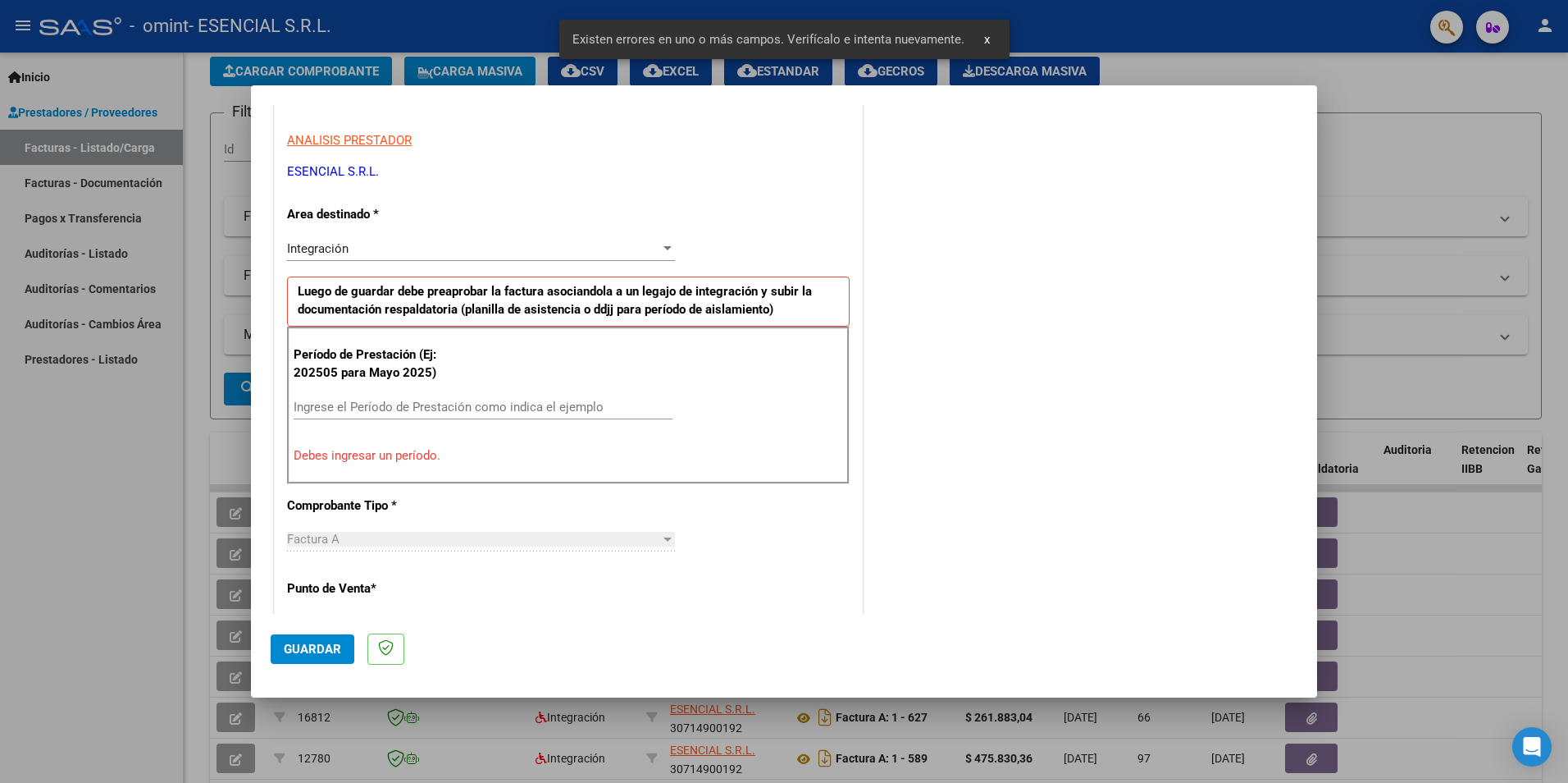
click at [448, 398] on div "Ingrese el Período de Prestación como indica el ejemplo" at bounding box center [483, 407] width 379 height 25
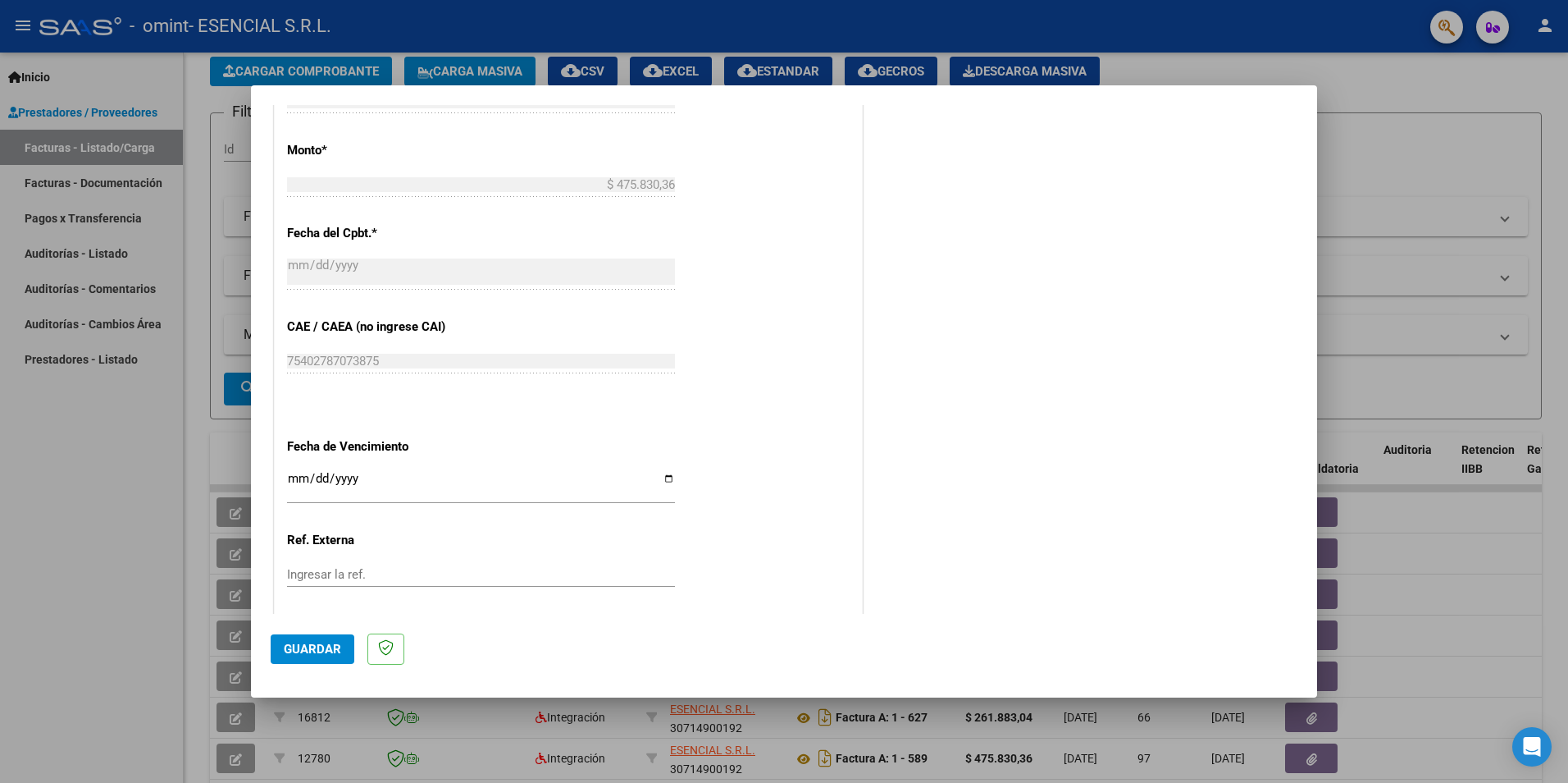
scroll to position [861, 0]
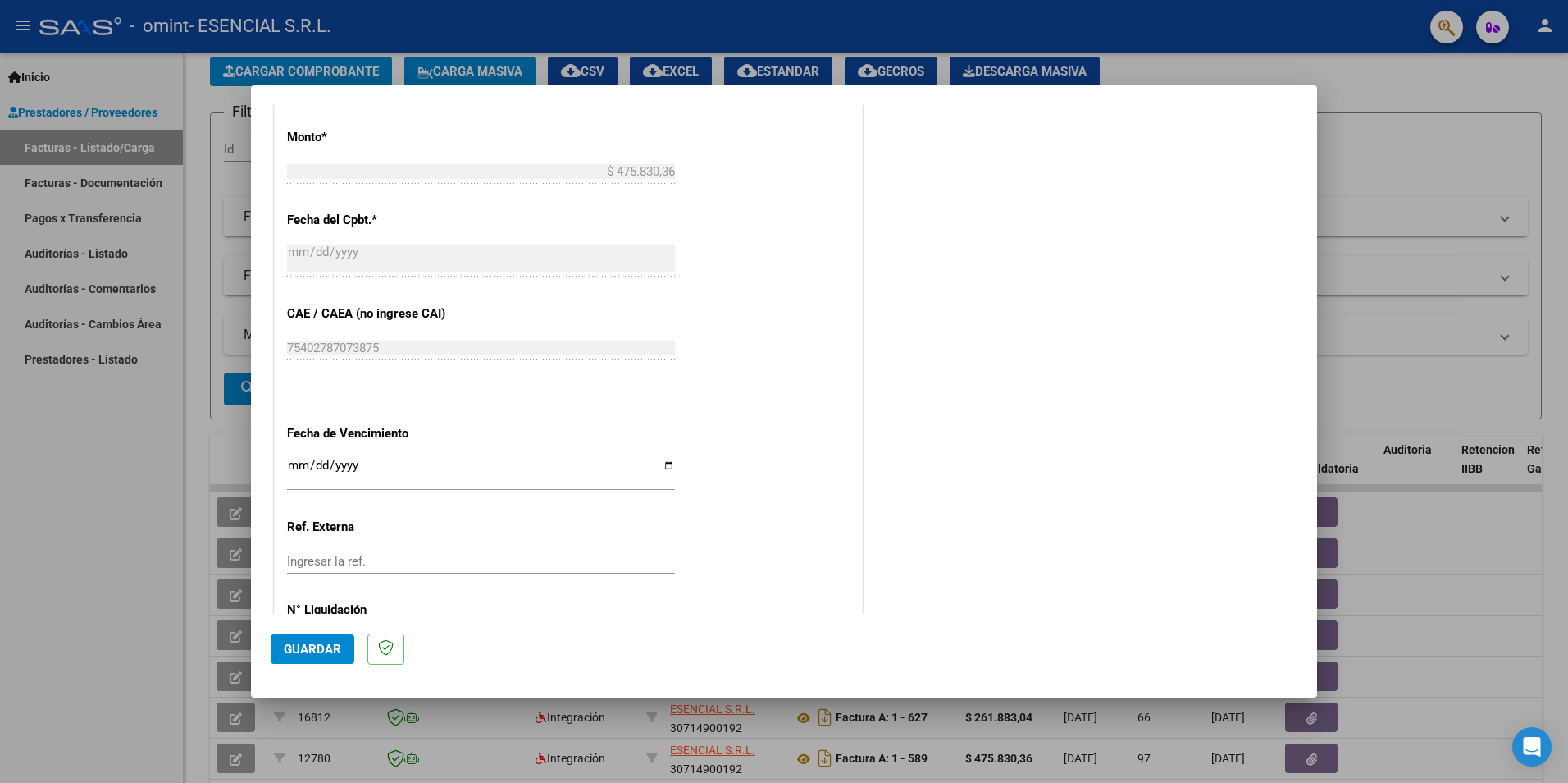
type input "202509"
click at [289, 461] on input "Ingresar la fecha" at bounding box center [480, 471] width 388 height 26
type input "[DATE]"
click at [329, 660] on button "Guardar" at bounding box center [312, 649] width 84 height 29
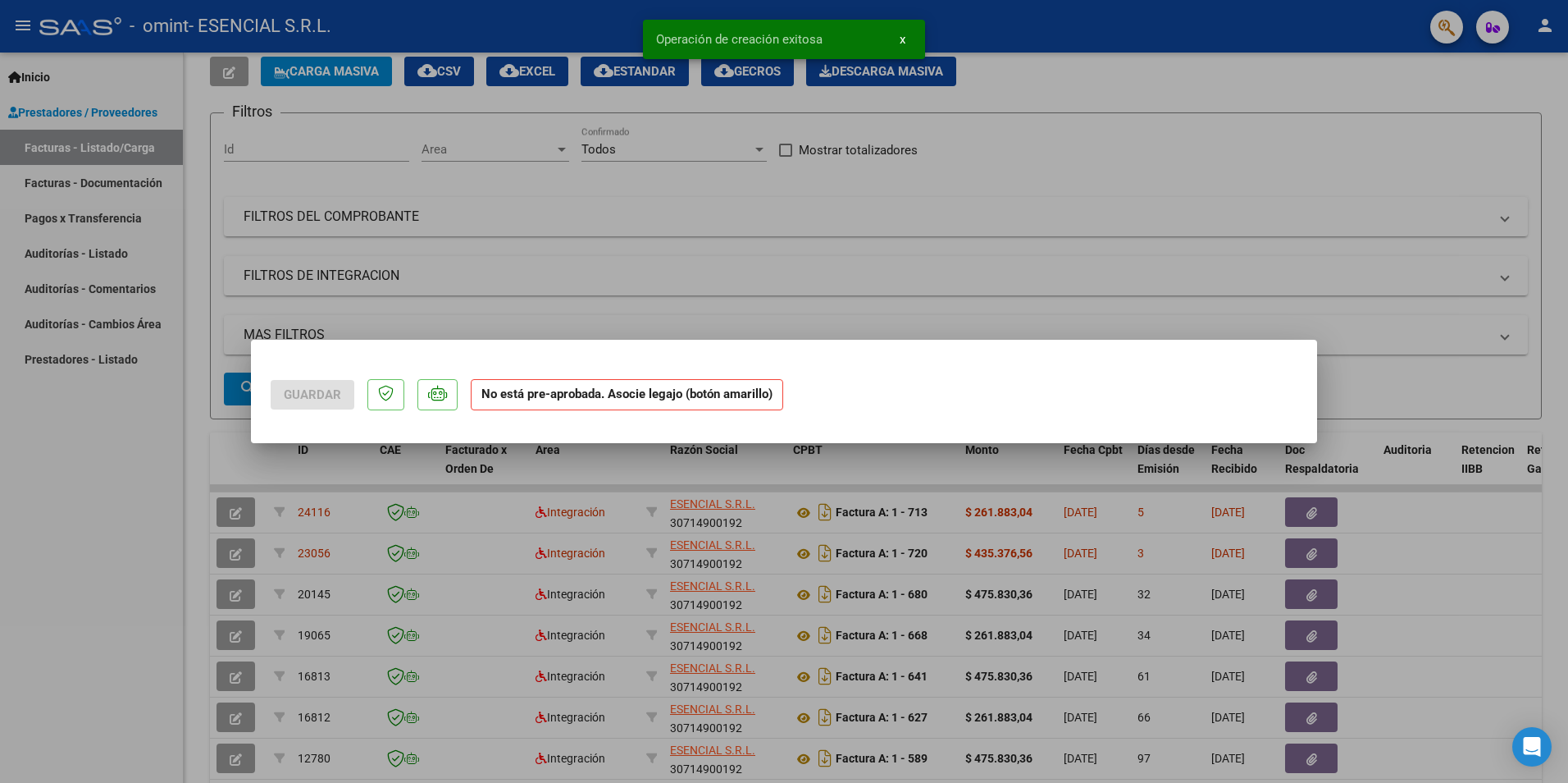
scroll to position [0, 0]
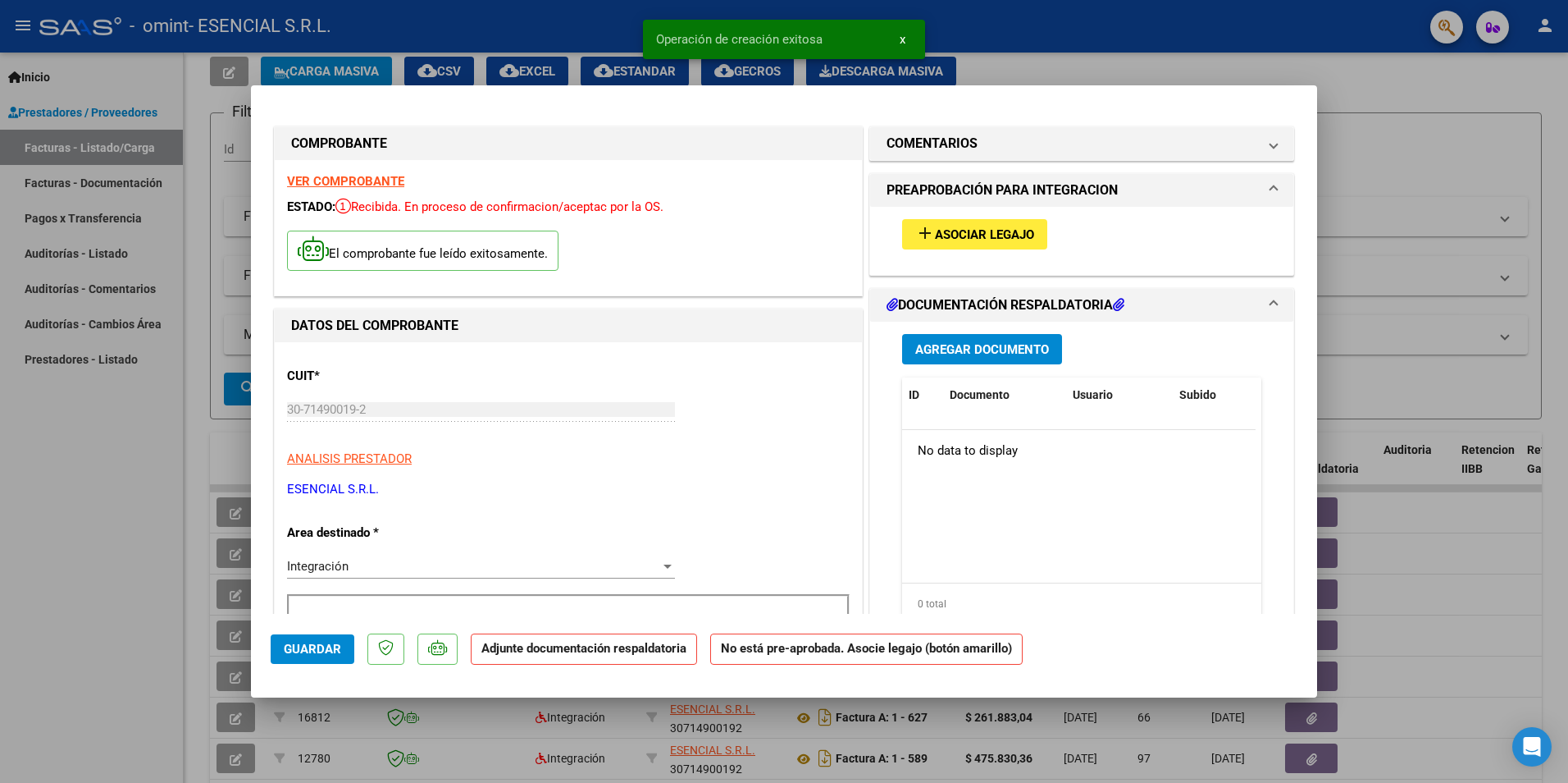
click at [926, 237] on mat-icon "add" at bounding box center [925, 233] width 20 height 20
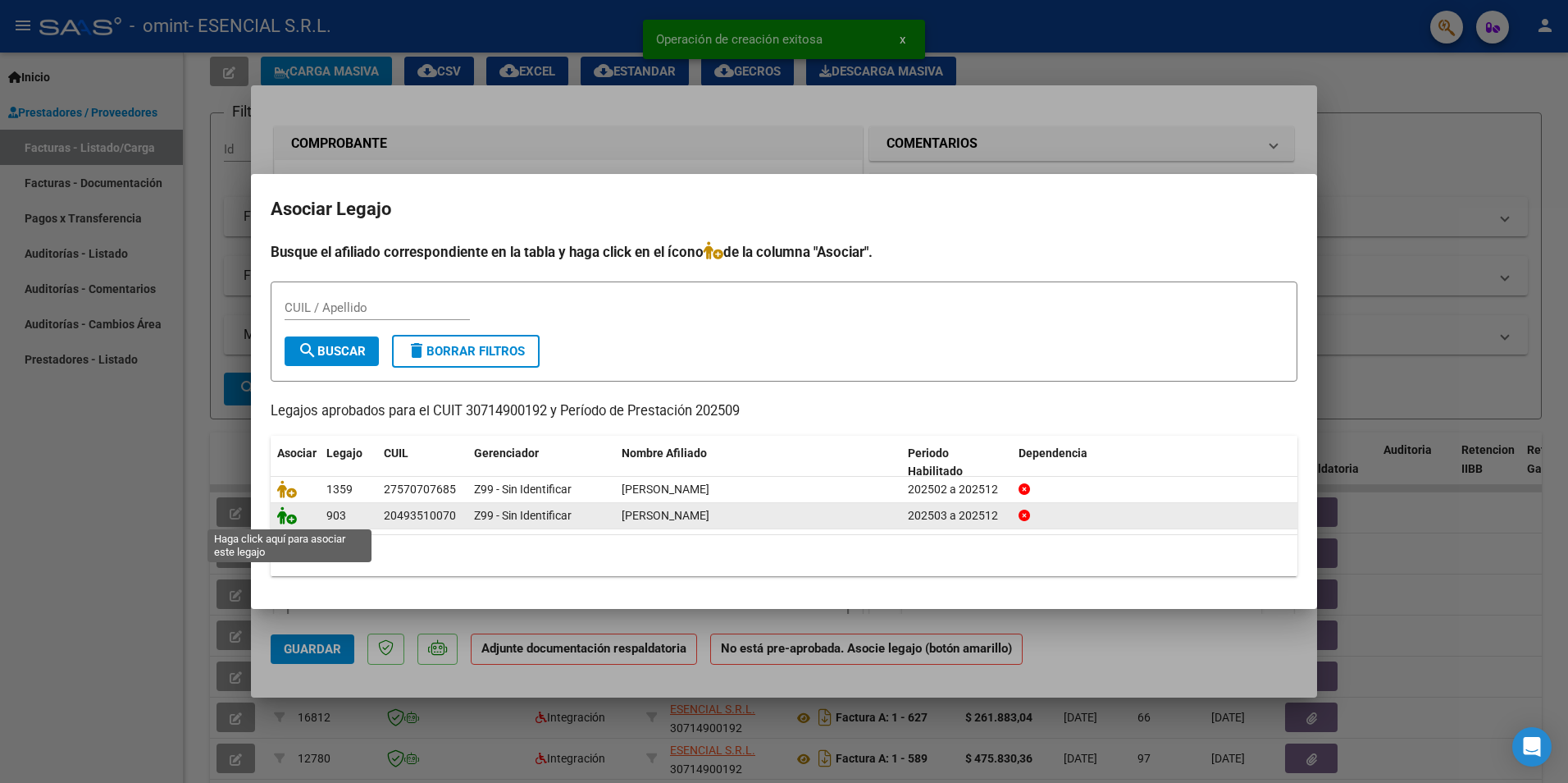
click at [293, 519] on icon at bounding box center [288, 515] width 20 height 18
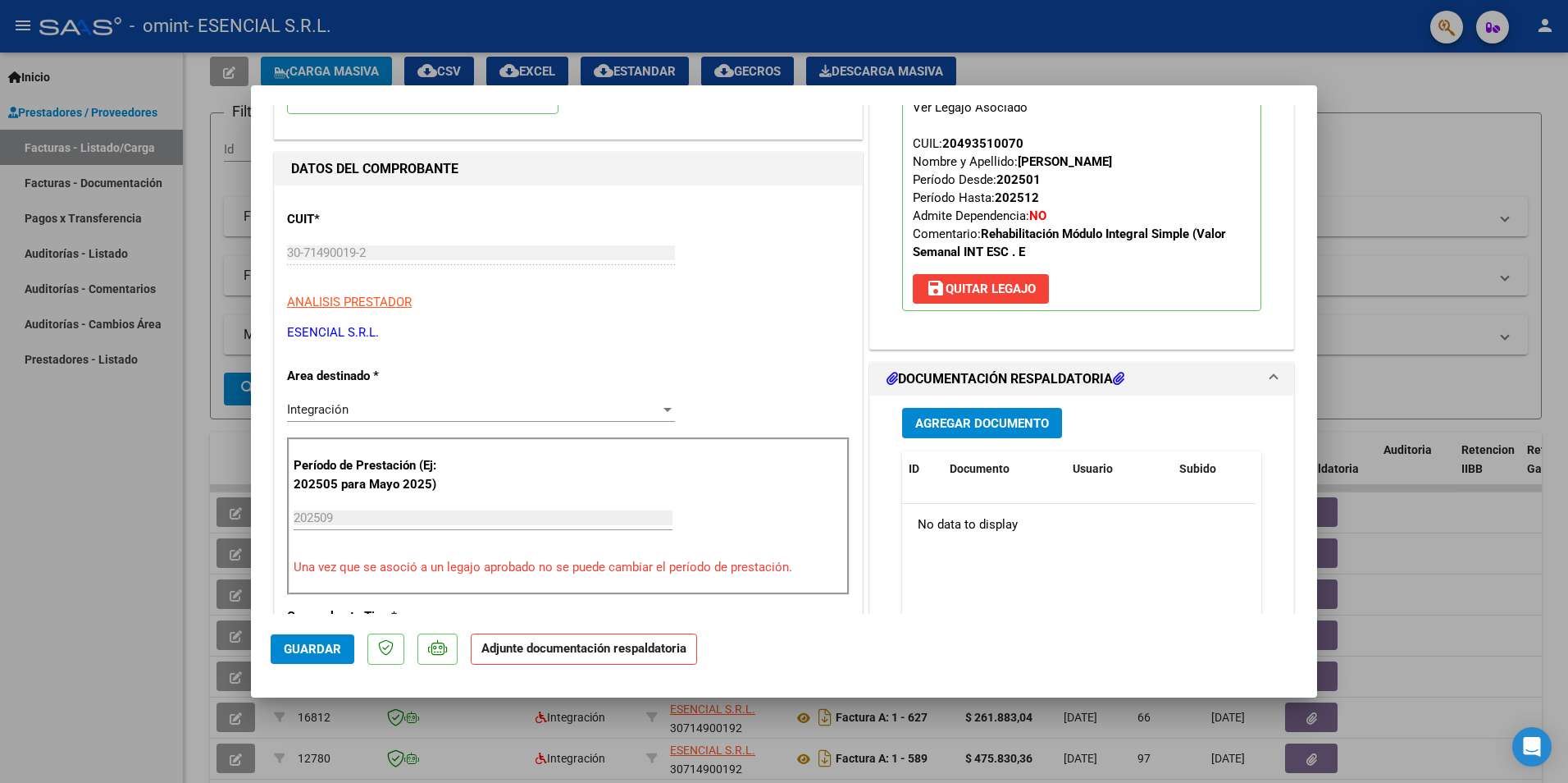
scroll to position [164, 0]
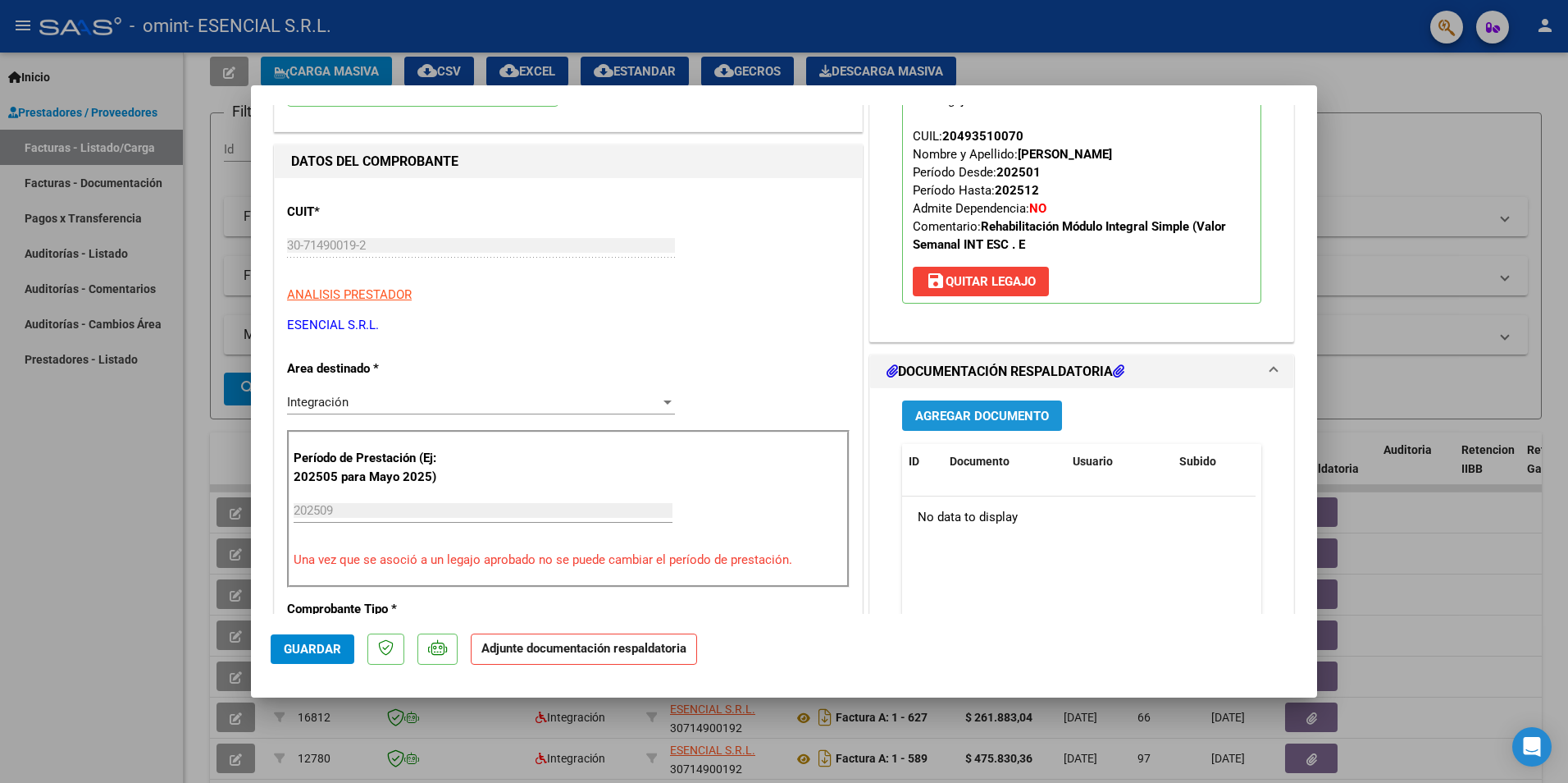
click at [1001, 423] on span "Agregar Documento" at bounding box center [982, 416] width 133 height 15
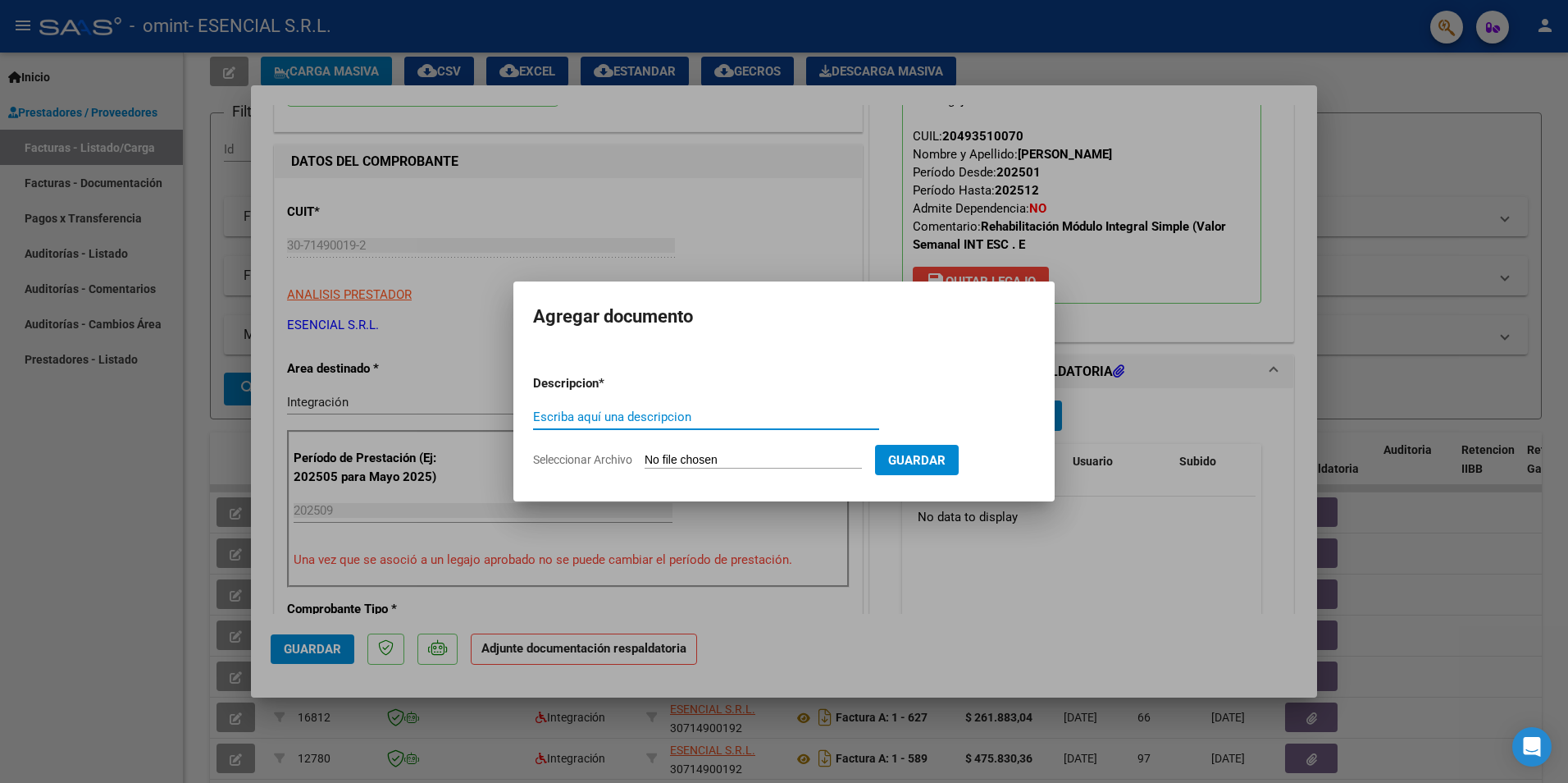
click at [701, 422] on input "Escriba aquí una descripcion" at bounding box center [706, 417] width 346 height 15
type input "Planilla de Asistencia [DATE] SAIE"
click at [862, 452] on app-file-uploader "Seleccionar Archivo" at bounding box center [704, 460] width 342 height 15
click at [728, 466] on input "Seleccionar Archivo" at bounding box center [753, 460] width 217 height 16
type input "C:\fakepath\Asistencia [DATE] [PERSON_NAME] SAIE.pdf"
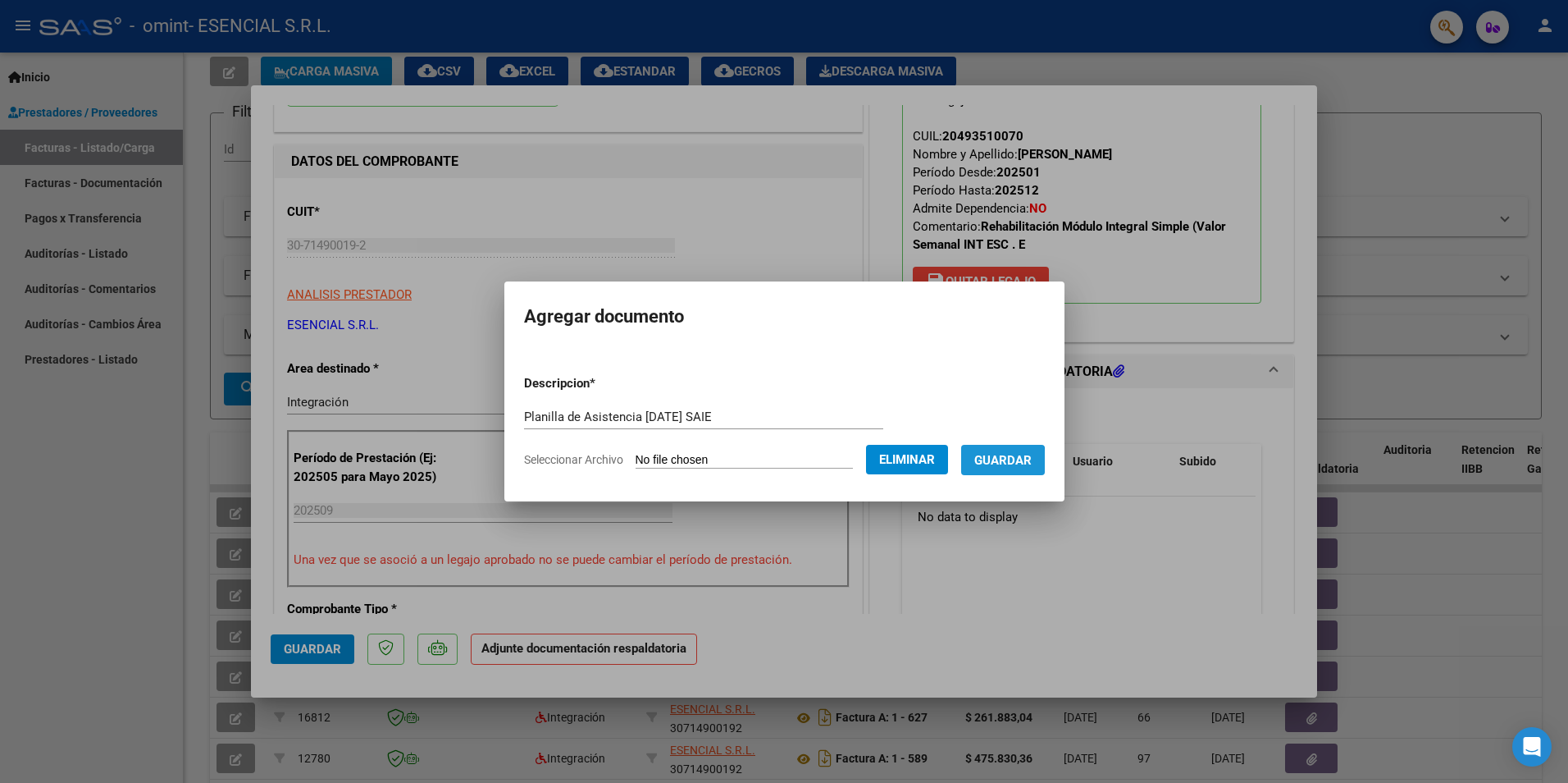
click at [1004, 461] on span "Guardar" at bounding box center [1003, 460] width 58 height 15
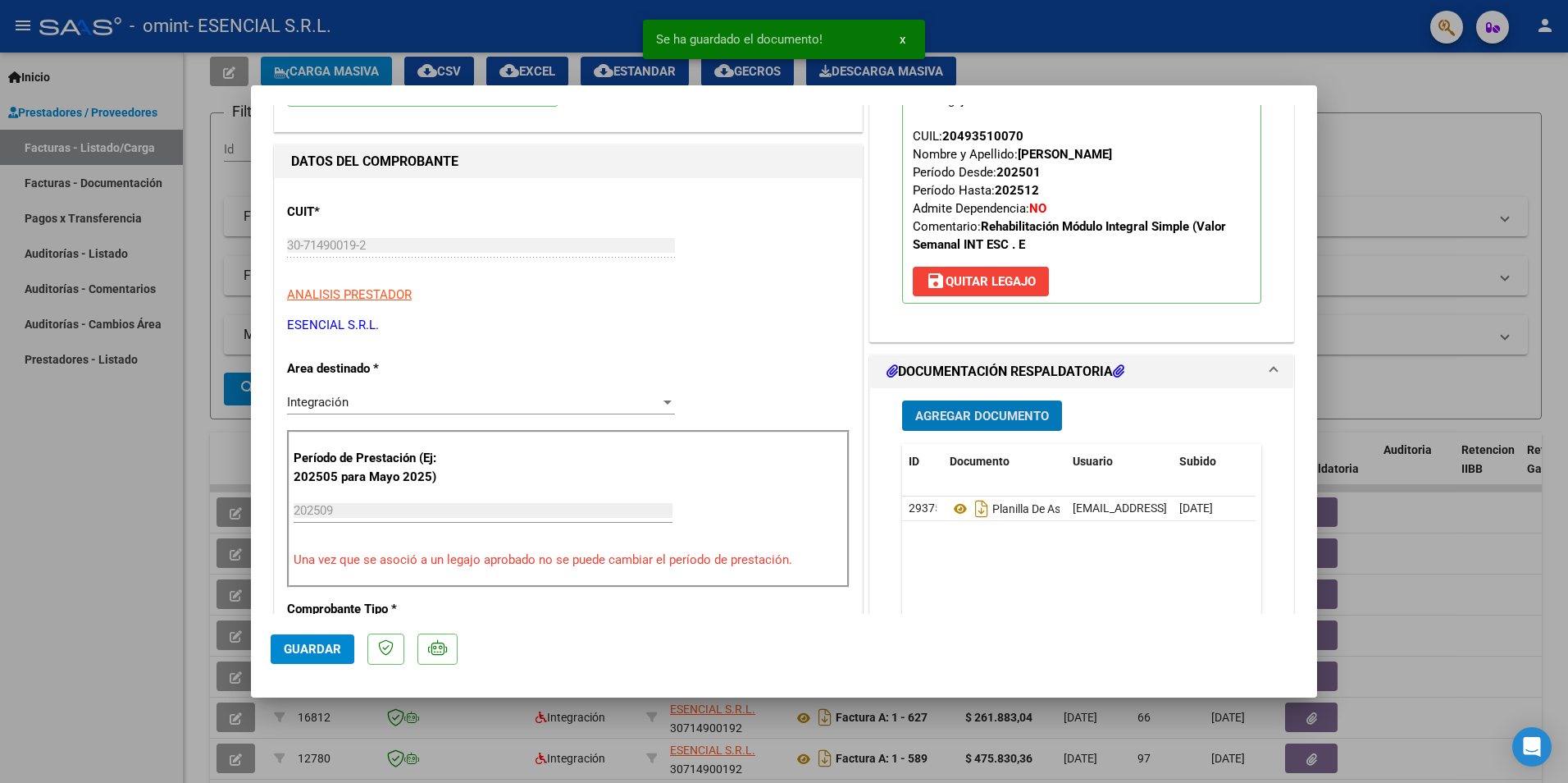
click at [910, 32] on button "x" at bounding box center [902, 39] width 32 height 29
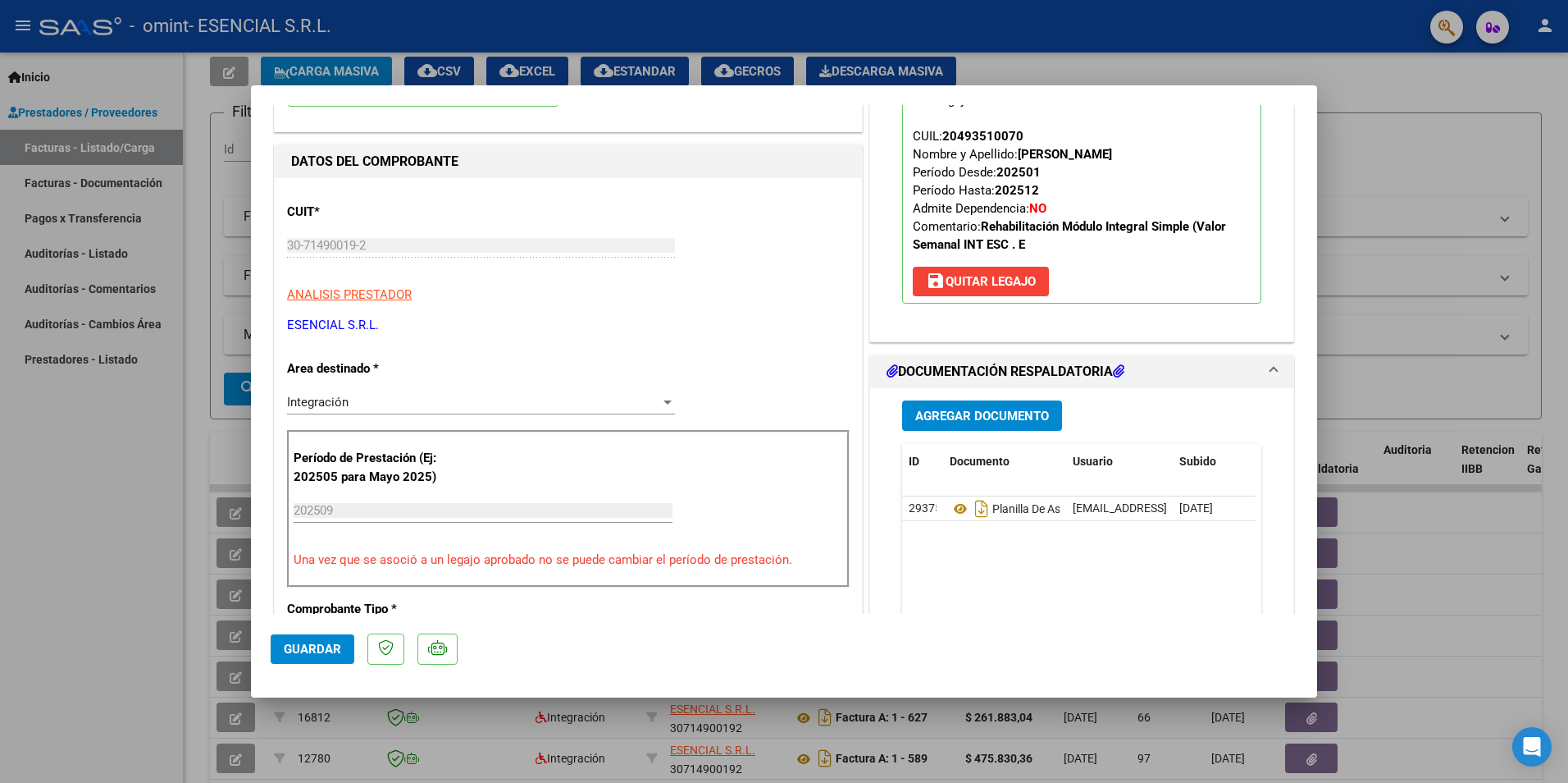
click at [1084, 57] on div at bounding box center [784, 391] width 1568 height 783
type input "$ 0,00"
